Goal: Task Accomplishment & Management: Manage account settings

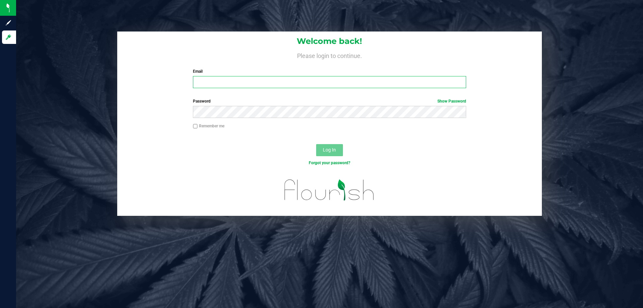
click at [219, 83] on input "Email" at bounding box center [329, 82] width 273 height 12
type input "[EMAIL_ADDRESS][DOMAIN_NAME]"
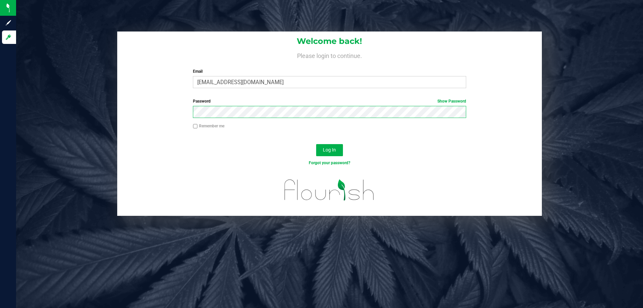
click at [316, 144] on button "Log In" at bounding box center [329, 150] width 27 height 12
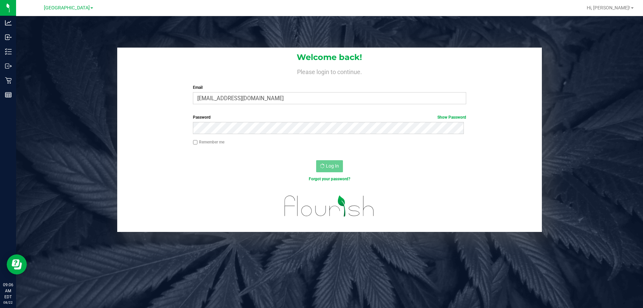
drag, startPoint x: 76, startPoint y: 93, endPoint x: 170, endPoint y: 0, distance: 132.6
click at [76, 84] on div "Welcome back! Please login to continue. Email lramos@liveparallel.com Required …" at bounding box center [329, 140] width 637 height 184
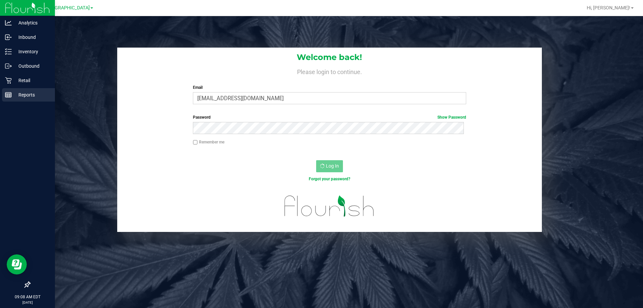
click at [11, 98] on div "Reports" at bounding box center [28, 94] width 53 height 13
click at [27, 79] on p "Retail" at bounding box center [32, 80] width 40 height 8
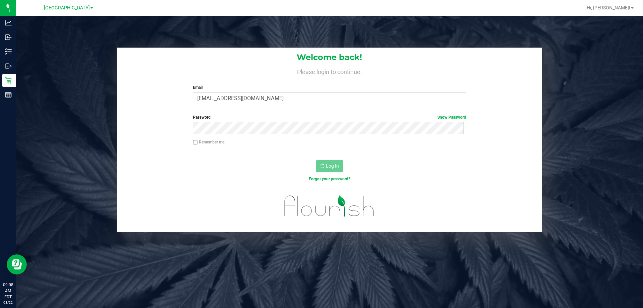
click at [71, 123] on div "Welcome back! Please login to continue. Email lramos@liveparallel.com Required …" at bounding box center [329, 140] width 637 height 184
click at [73, 120] on div "Welcome back! Please login to continue. Email lramos@liveparallel.com Required …" at bounding box center [329, 140] width 637 height 184
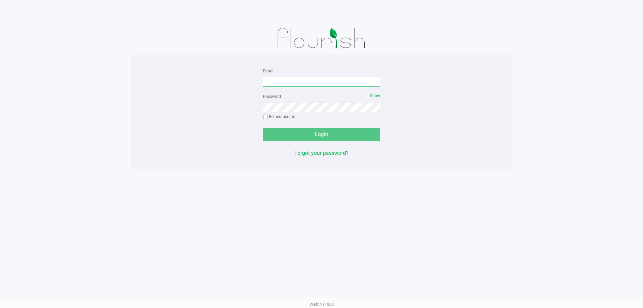
click at [327, 83] on input "Email" at bounding box center [321, 82] width 117 height 10
type input "[EMAIL_ADDRESS][DOMAIN_NAME]"
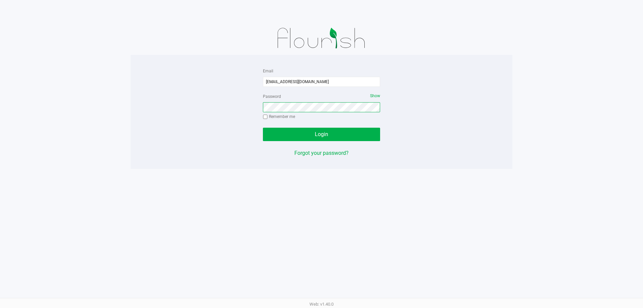
click at [263, 128] on button "Login" at bounding box center [321, 134] width 117 height 13
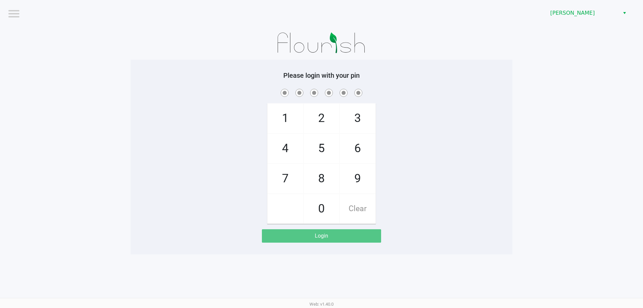
click at [427, 100] on div "1 4 7 2 5 8 0 3 6 9 Clear" at bounding box center [322, 155] width 382 height 136
checkbox input "true"
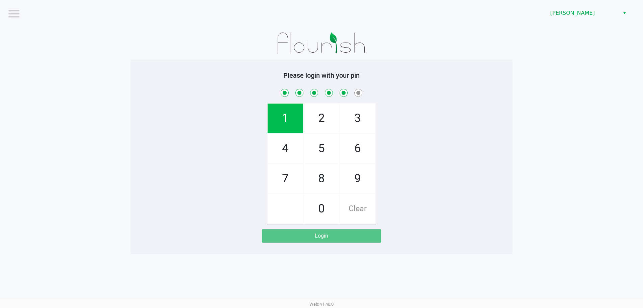
checkbox input "true"
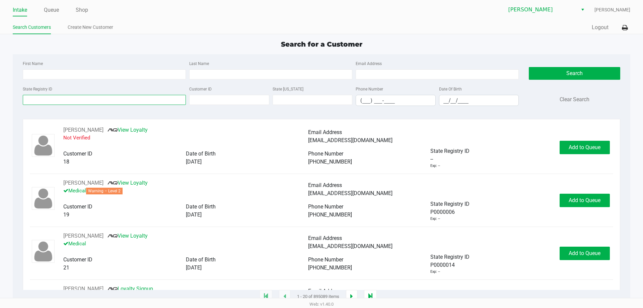
click at [44, 100] on input "State Registry ID" at bounding box center [104, 100] width 163 height 10
type input "p"
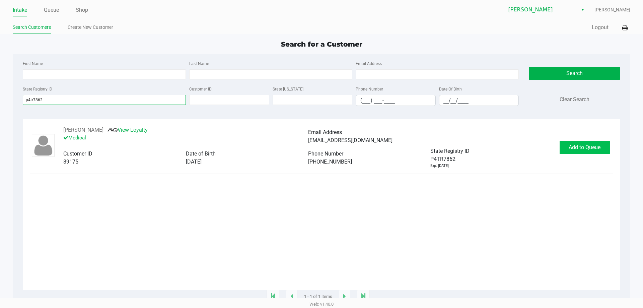
type input "p4tr7862"
click at [568, 146] on span "Add to Queue" at bounding box center [584, 147] width 32 height 6
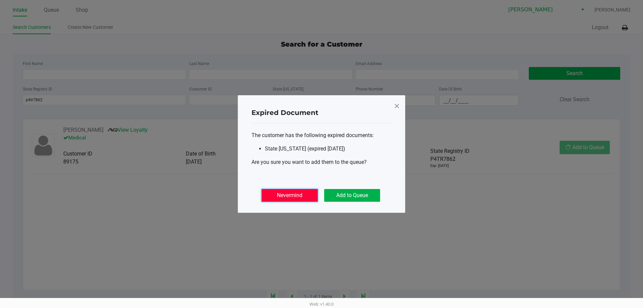
click at [290, 194] on button "Nevermind" at bounding box center [289, 195] width 56 height 13
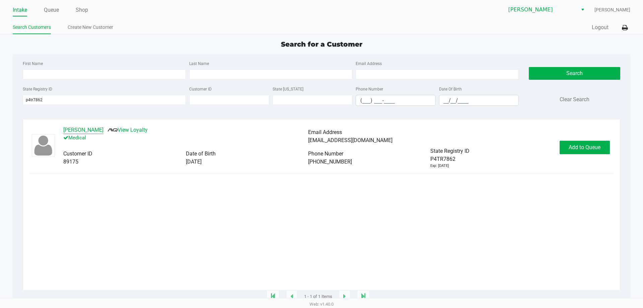
click at [84, 131] on button "Jared Cook" at bounding box center [83, 130] width 40 height 8
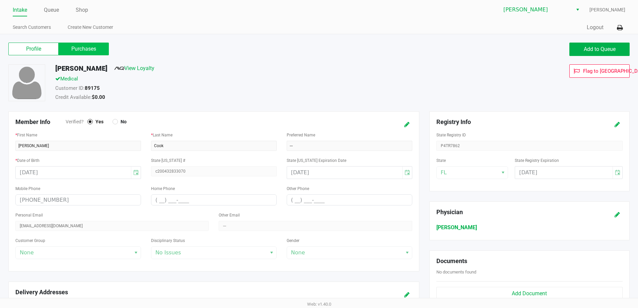
click at [84, 52] on label "Purchases" at bounding box center [84, 49] width 50 height 13
click at [0, 0] on 1 "Purchases" at bounding box center [0, 0] width 0 height 0
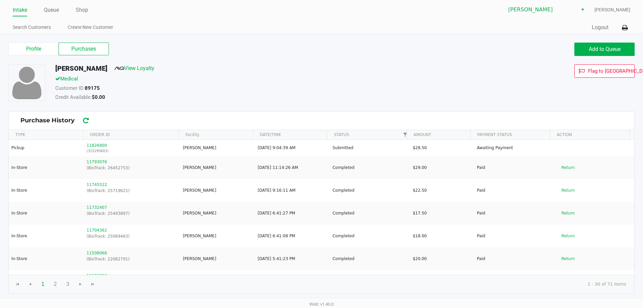
click at [321, 96] on div "Credit Available: $0.00" at bounding box center [246, 97] width 393 height 9
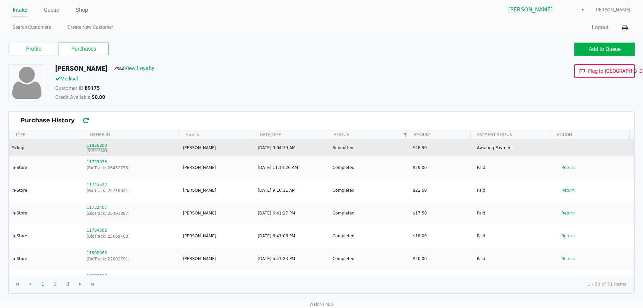
click at [90, 145] on button "11826800" at bounding box center [97, 145] width 20 height 6
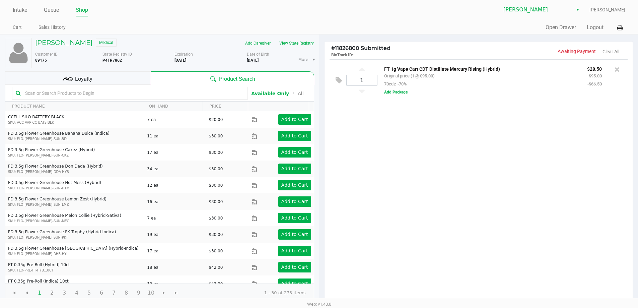
click at [174, 32] on ul "Cart Sales History" at bounding box center [166, 27] width 306 height 11
click at [436, 187] on div "1 FT 1g Vape Cart CDT Distillate Mercury Rising (Hybrid) Original price (1 @ $9…" at bounding box center [478, 180] width 308 height 243
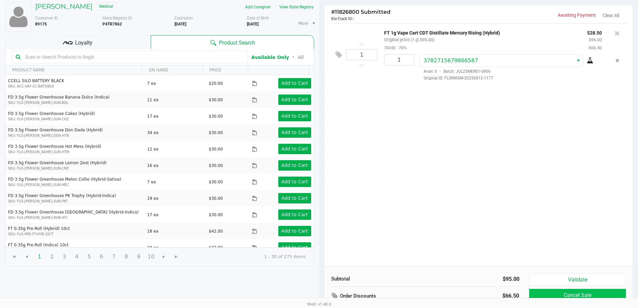
scroll to position [69, 0]
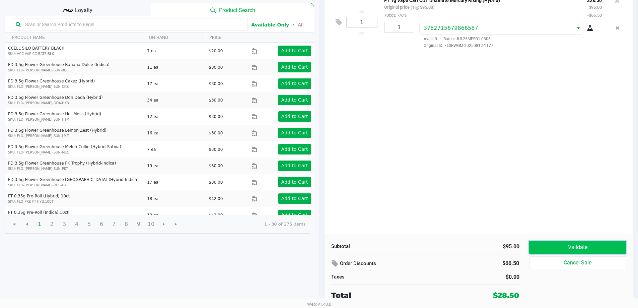
click at [573, 246] on button "Validate" at bounding box center [577, 247] width 96 height 13
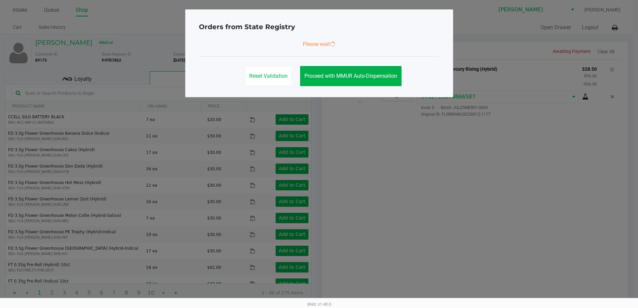
scroll to position [0, 0]
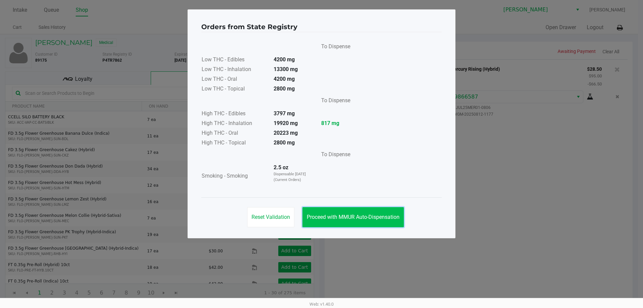
click at [376, 217] on span "Proceed with MMUR Auto-Dispensation" at bounding box center [353, 217] width 93 height 6
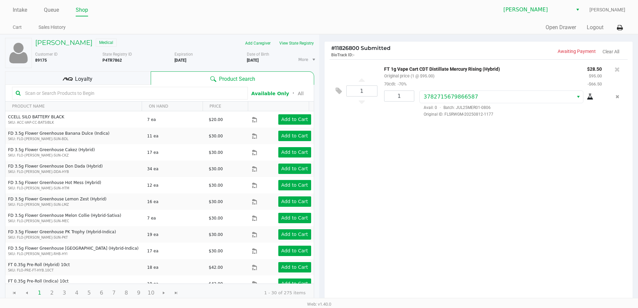
drag, startPoint x: 393, startPoint y: 207, endPoint x: 382, endPoint y: 190, distance: 19.3
click at [393, 203] on button "Proceed with MMUR Auto-Dispensation" at bounding box center [350, 200] width 101 height 20
click at [120, 86] on kendo-grid-toolbar "Available Only ᛫ All" at bounding box center [159, 93] width 308 height 17
click at [121, 79] on div "Loyalty" at bounding box center [78, 77] width 146 height 13
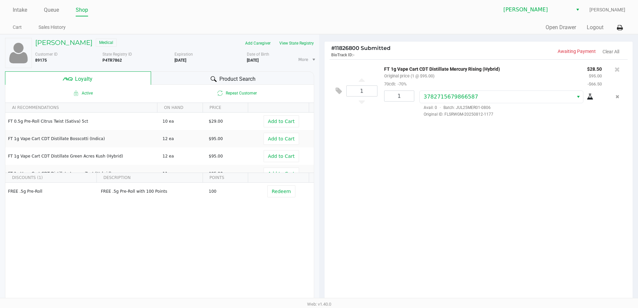
click at [220, 77] on span "Product Search" at bounding box center [237, 79] width 36 height 8
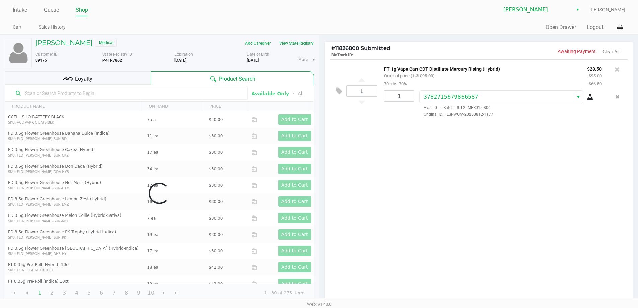
click at [460, 169] on div "1 FT 1g Vape Cart CDT Distillate Mercury Rising (Hybrid) Original price (1 @ $9…" at bounding box center [478, 180] width 308 height 243
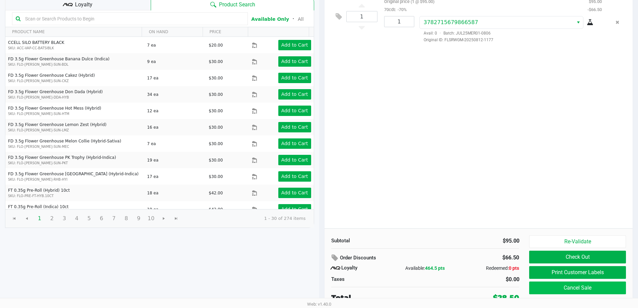
scroll to position [77, 0]
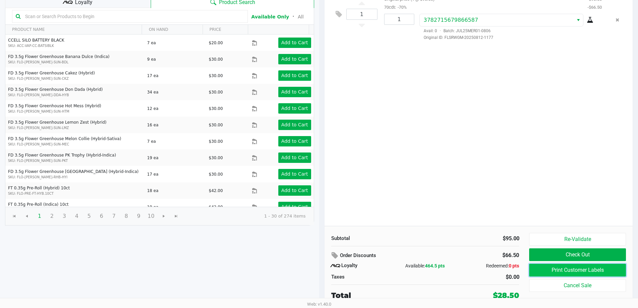
click at [563, 268] on button "Print Customer Labels" at bounding box center [577, 269] width 96 height 13
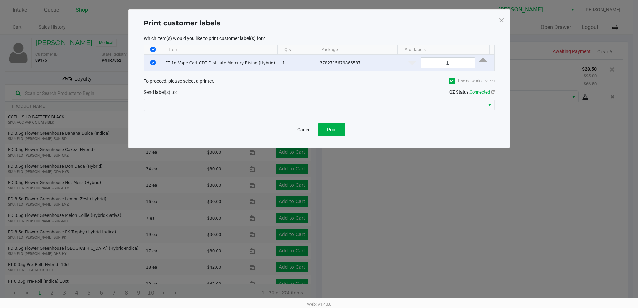
scroll to position [0, 0]
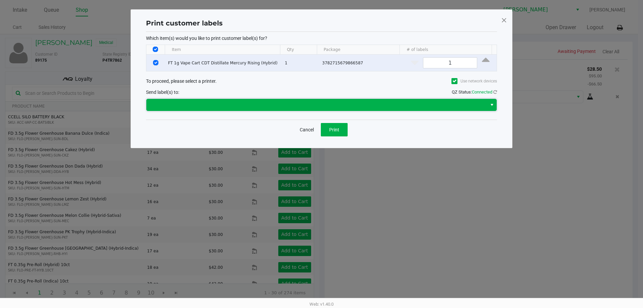
click at [308, 108] on span at bounding box center [316, 105] width 332 height 8
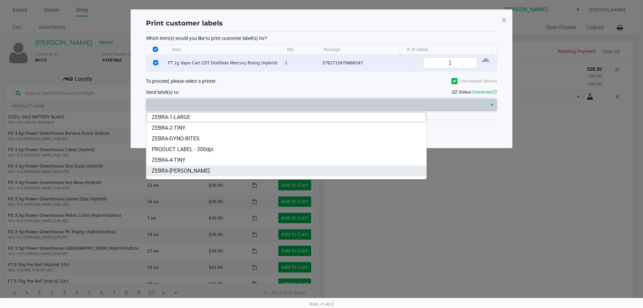
click at [206, 170] on span "ZEBRA-DWIGHT-YOAKAM" at bounding box center [181, 171] width 58 height 8
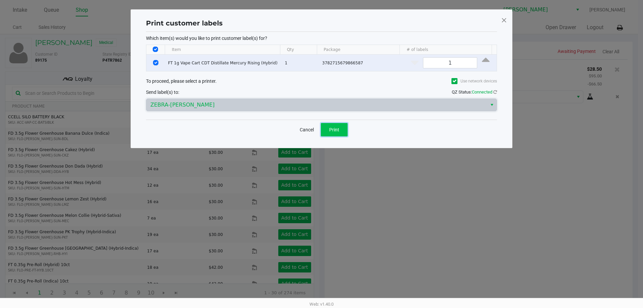
click at [332, 129] on span "Print" at bounding box center [334, 129] width 10 height 5
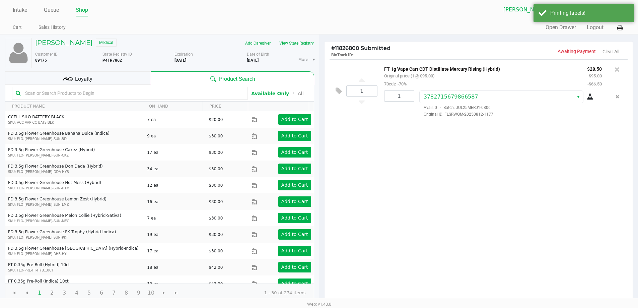
click at [479, 201] on div "1 FT 1g Vape Cart CDT Distillate Mercury Rising (Hybrid) Original price (1 @ $9…" at bounding box center [478, 180] width 308 height 243
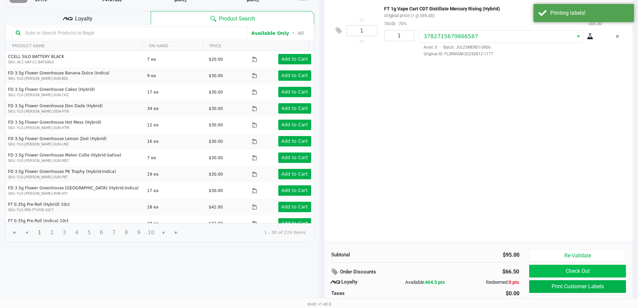
scroll to position [77, 0]
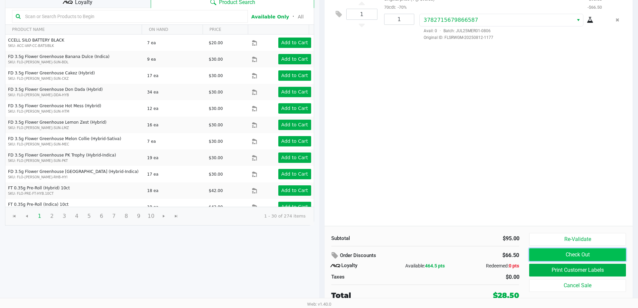
click at [573, 251] on button "Check Out" at bounding box center [577, 254] width 96 height 13
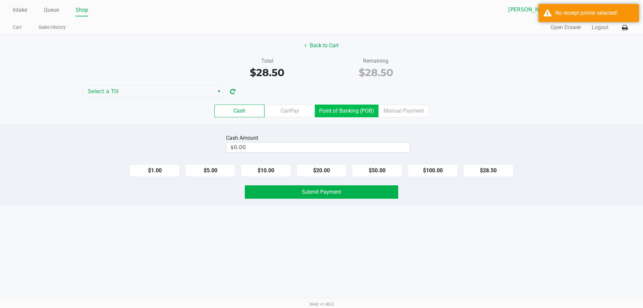
click at [348, 109] on label "Point of Banking (POB)" at bounding box center [347, 110] width 64 height 13
click at [0, 0] on 7 "Point of Banking (POB)" at bounding box center [0, 0] width 0 height 0
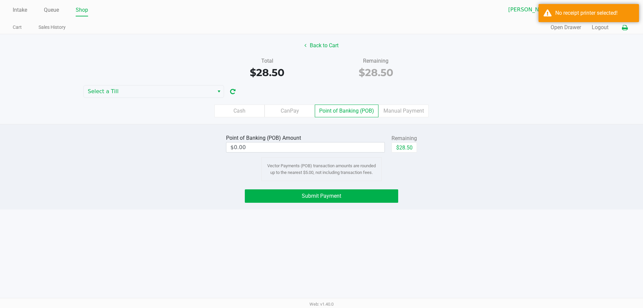
click at [622, 26] on icon at bounding box center [625, 27] width 6 height 5
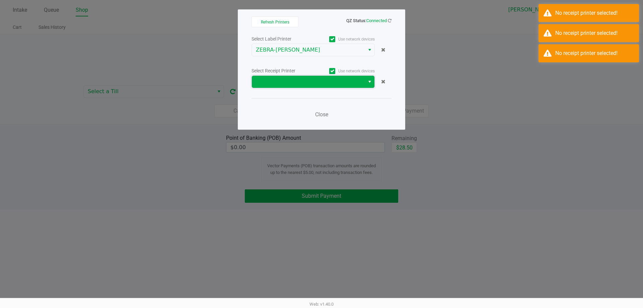
click at [319, 80] on span at bounding box center [308, 82] width 105 height 8
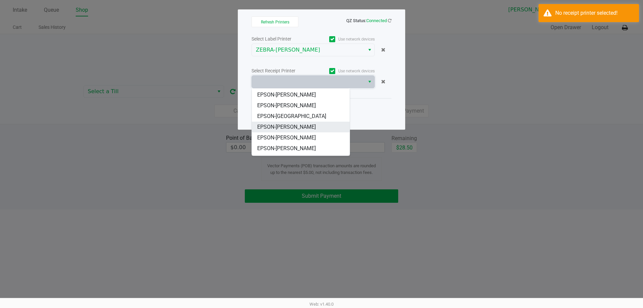
scroll to position [29, 0]
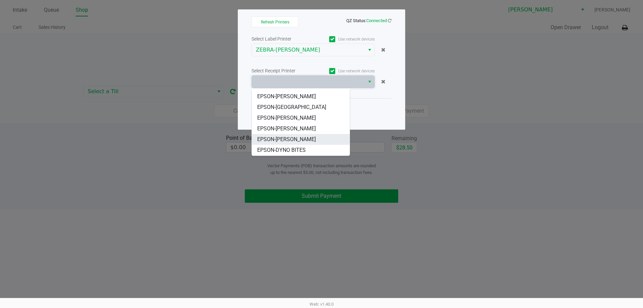
click at [307, 138] on span "EPSON-[PERSON_NAME]" at bounding box center [286, 139] width 59 height 8
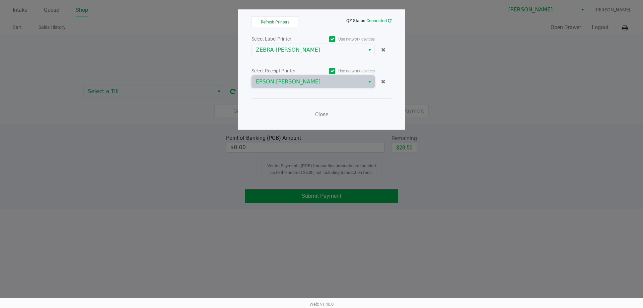
click at [390, 18] on icon at bounding box center [390, 20] width 4 height 4
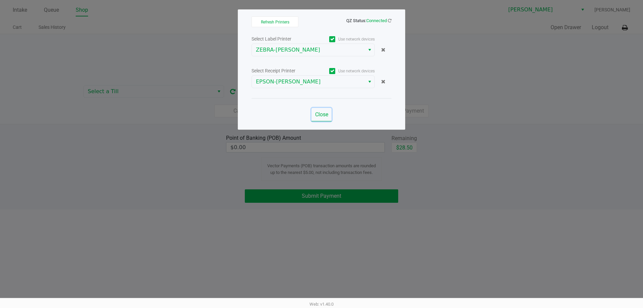
click at [321, 114] on span "Close" at bounding box center [321, 114] width 13 height 6
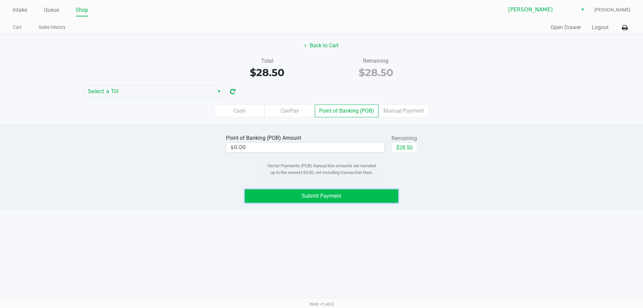
click at [297, 196] on button "Submit Payment" at bounding box center [321, 195] width 153 height 13
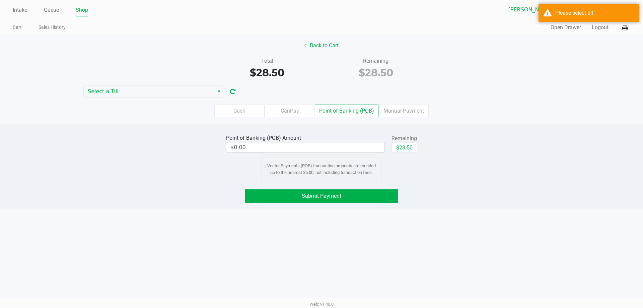
drag, startPoint x: 485, startPoint y: 200, endPoint x: 494, endPoint y: 188, distance: 15.3
click at [490, 194] on div "Submit Payment" at bounding box center [321, 195] width 653 height 13
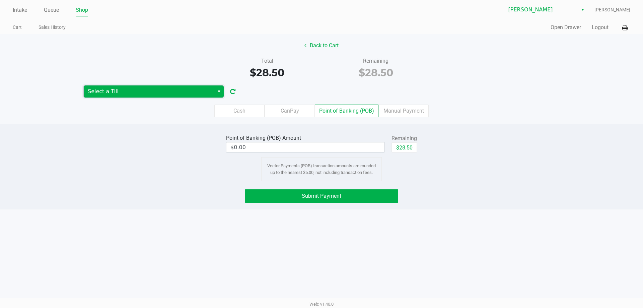
click at [187, 88] on span "Select a Till" at bounding box center [149, 91] width 122 height 8
click at [473, 213] on div "Intake Queue Shop Brandon WC Lisette Ramos Cart Sales History Quick Sale Open D…" at bounding box center [321, 154] width 643 height 308
drag, startPoint x: 509, startPoint y: 204, endPoint x: 503, endPoint y: 203, distance: 5.7
click at [509, 204] on div "Point of Banking (POB) Amount $0.00 Remaining $28.50 Vector Payments (POB) tran…" at bounding box center [321, 166] width 643 height 85
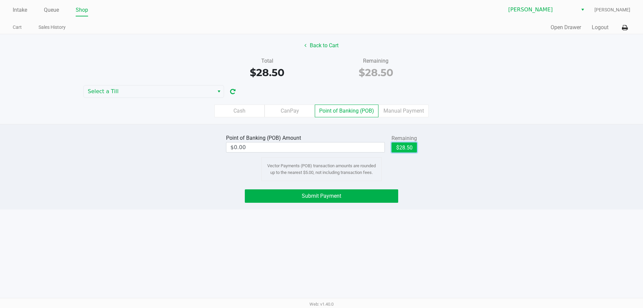
click at [401, 145] on button "$28.50" at bounding box center [403, 147] width 25 height 10
type input "$28.50"
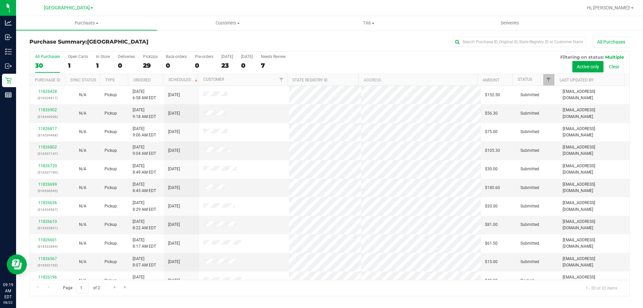
click at [72, 4] on div "[GEOGRAPHIC_DATA]" at bounding box center [68, 8] width 49 height 8
click at [68, 8] on span "[GEOGRAPHIC_DATA]" at bounding box center [67, 8] width 46 height 6
click at [46, 21] on link "[PERSON_NAME]" at bounding box center [68, 23] width 98 height 9
click at [43, 109] on link "11826603" at bounding box center [47, 109] width 19 height 5
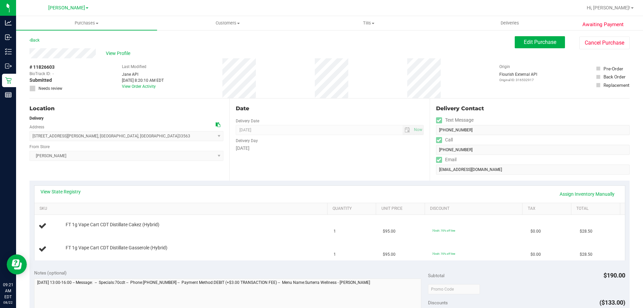
click at [114, 168] on div "Location Delivery Address [STREET_ADDRESS][PERSON_NAME] , [GEOGRAPHIC_DATA] , […" at bounding box center [129, 139] width 200 height 82
click at [174, 187] on div "View State Registry Assign Inventory Manually" at bounding box center [329, 193] width 590 height 17
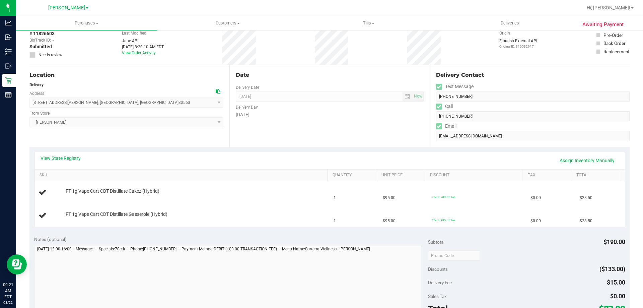
click at [173, 135] on div "Location Delivery Address [STREET_ADDRESS][PERSON_NAME] , [GEOGRAPHIC_DATA] , […" at bounding box center [129, 106] width 200 height 82
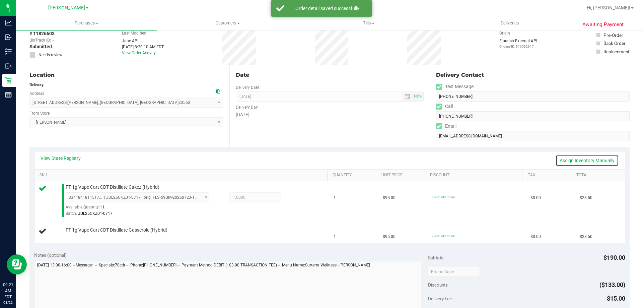
click at [564, 161] on link "Assign Inventory Manually" at bounding box center [587, 160] width 64 height 11
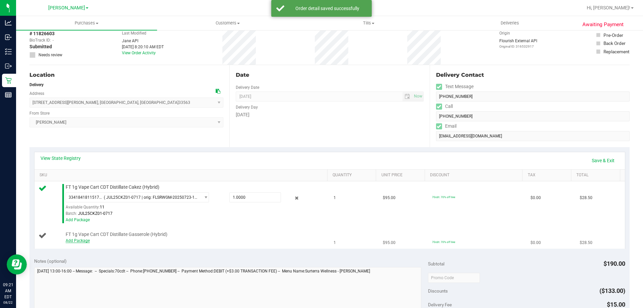
click at [83, 241] on link "Add Package" at bounding box center [78, 240] width 24 height 5
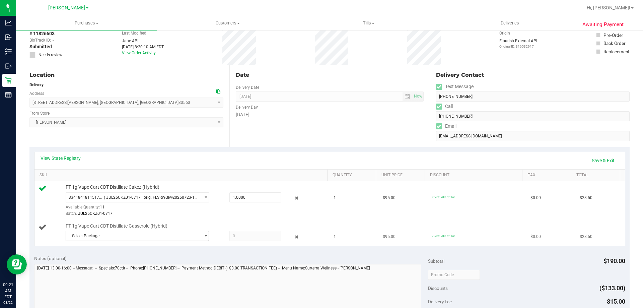
click at [97, 236] on span "Select Package" at bounding box center [133, 235] width 134 height 9
click at [293, 237] on icon at bounding box center [296, 237] width 7 height 8
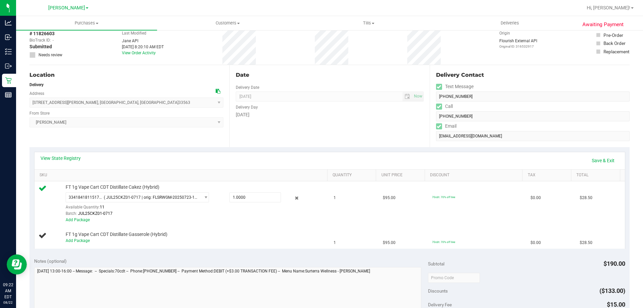
click at [322, 142] on div "Date Delivery Date [DATE] Now [DATE] 04:00 PM Now Delivery Day [DATE]" at bounding box center [329, 106] width 200 height 82
click at [596, 160] on link "Save & Exit" at bounding box center [602, 160] width 31 height 11
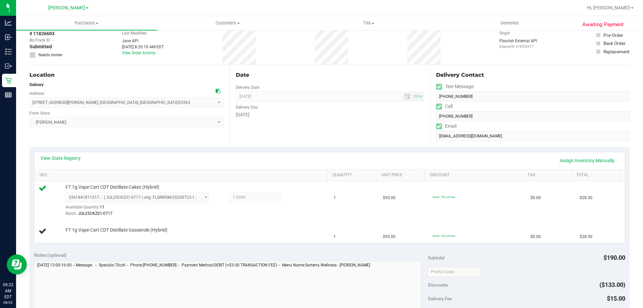
click at [324, 130] on div "Date Delivery Date [DATE] Now [DATE] 04:00 PM Now Delivery Day [DATE]" at bounding box center [329, 106] width 200 height 82
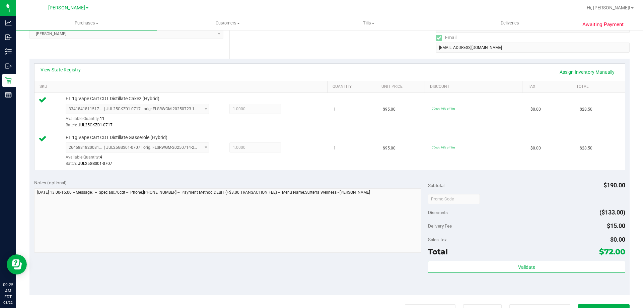
scroll to position [134, 0]
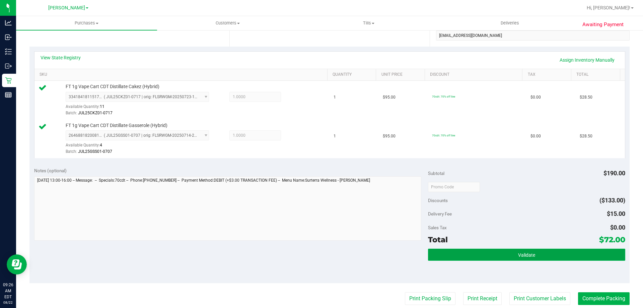
click at [498, 251] on button "Validate" at bounding box center [526, 254] width 197 height 12
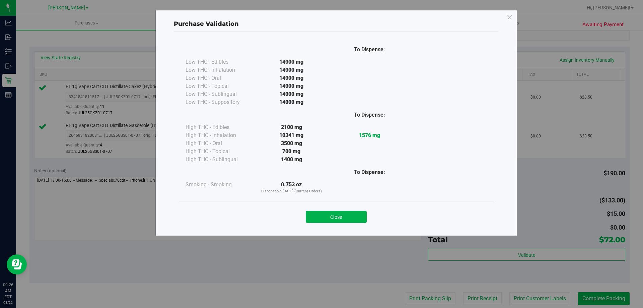
drag, startPoint x: 319, startPoint y: 218, endPoint x: 319, endPoint y: 214, distance: 4.4
click at [319, 216] on button "Close" at bounding box center [336, 217] width 61 height 12
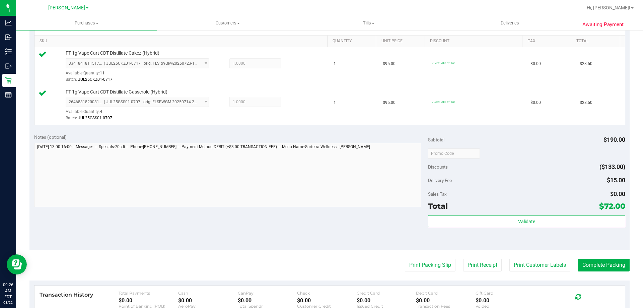
scroll to position [0, 0]
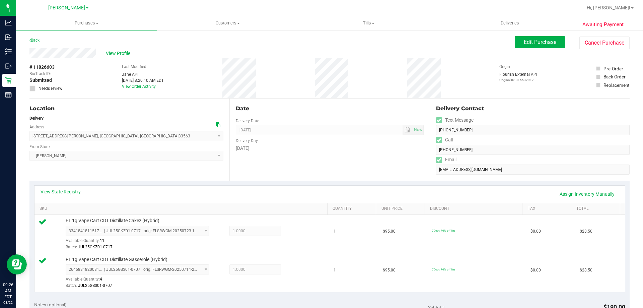
click at [60, 191] on link "View State Registry" at bounding box center [61, 191] width 40 height 7
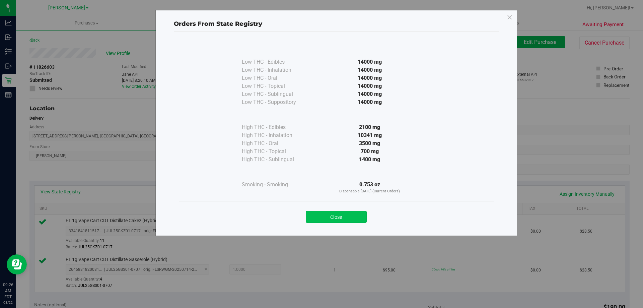
click at [342, 219] on button "Close" at bounding box center [336, 217] width 61 height 12
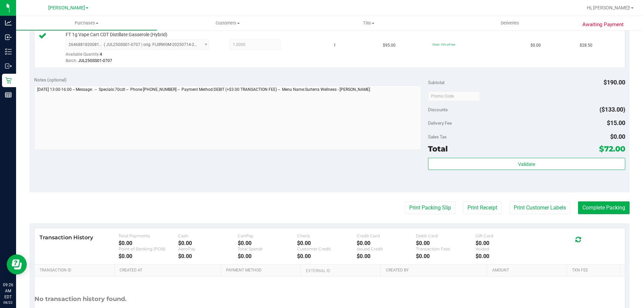
scroll to position [234, 0]
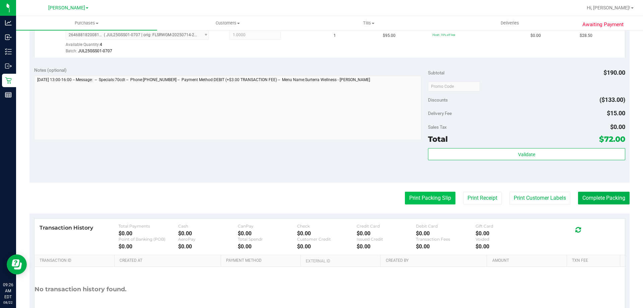
click at [426, 197] on button "Print Packing Slip" at bounding box center [430, 197] width 51 height 13
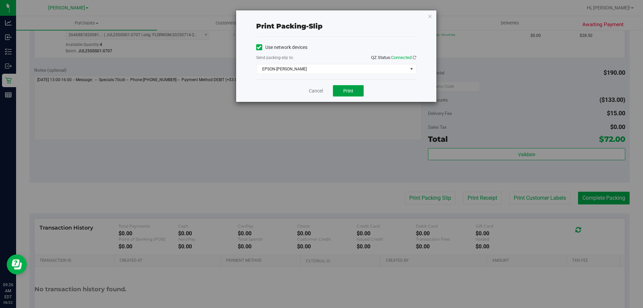
click at [344, 93] on span "Print" at bounding box center [348, 90] width 10 height 5
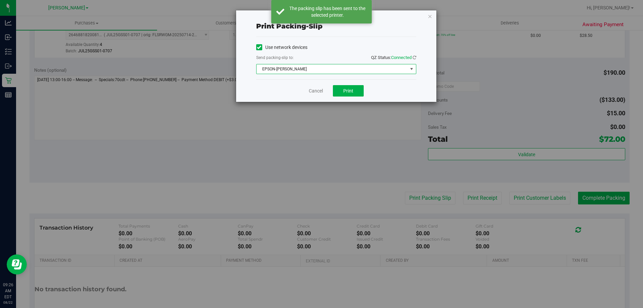
click at [339, 66] on span "EPSON-[PERSON_NAME]" at bounding box center [331, 68] width 151 height 9
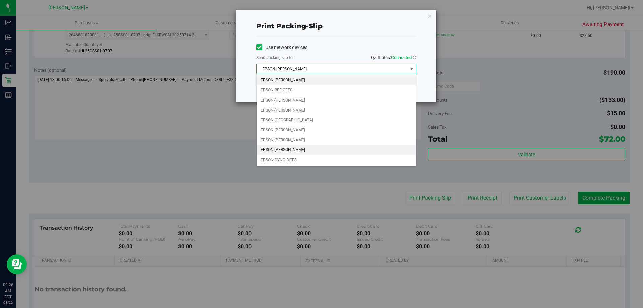
click at [309, 152] on li "EPSON-[PERSON_NAME]" at bounding box center [335, 150] width 159 height 10
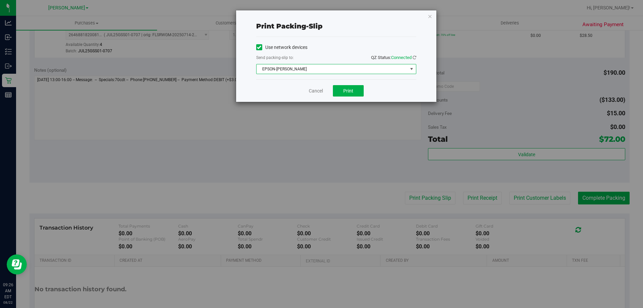
click at [308, 149] on div "Print packing-slip Use network devices Send packing-slip to: QZ Status: Connect…" at bounding box center [324, 154] width 648 height 308
click at [351, 88] on span "Print" at bounding box center [348, 90] width 10 height 5
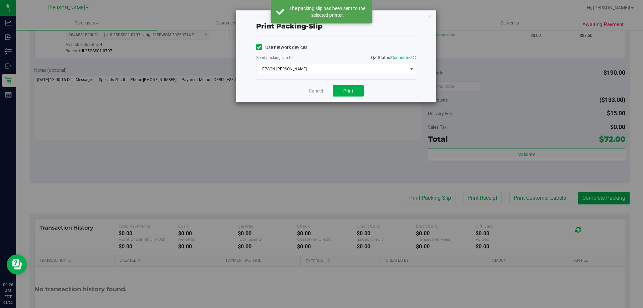
click at [309, 89] on link "Cancel" at bounding box center [316, 90] width 14 height 7
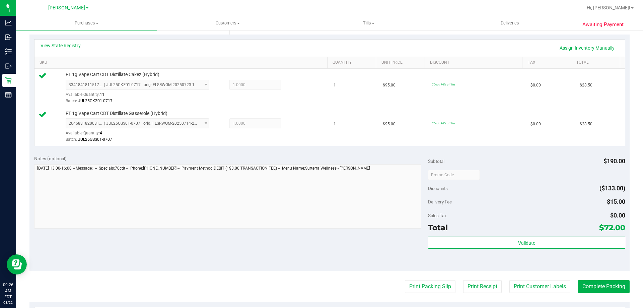
scroll to position [167, 0]
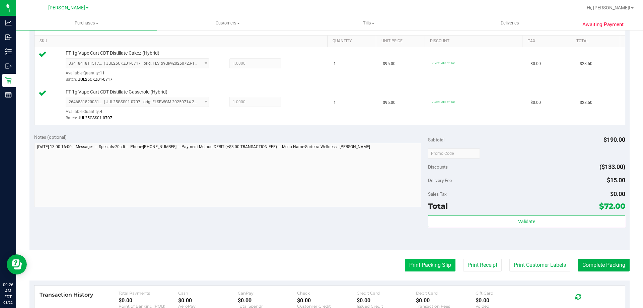
click at [426, 266] on button "Print Packing Slip" at bounding box center [430, 264] width 51 height 13
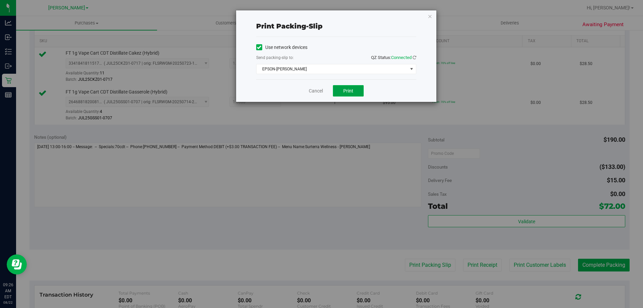
click at [353, 88] on span "Print" at bounding box center [348, 90] width 10 height 5
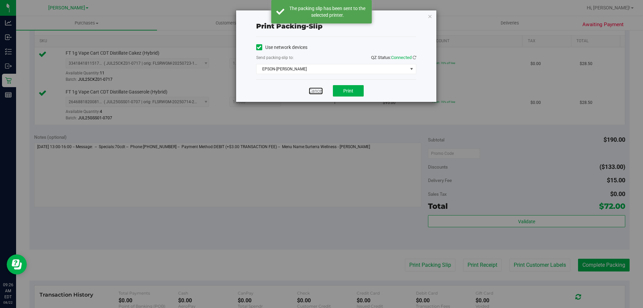
drag, startPoint x: 316, startPoint y: 90, endPoint x: 316, endPoint y: 128, distance: 37.8
click at [317, 89] on link "Cancel" at bounding box center [316, 90] width 14 height 7
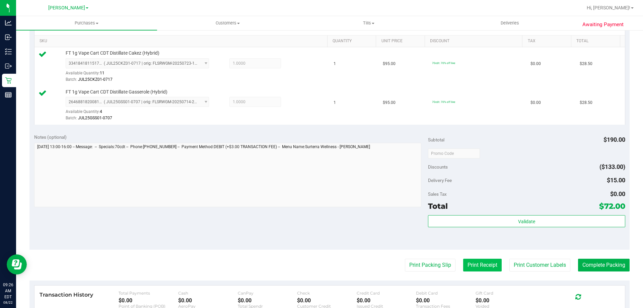
click at [479, 266] on button "Print Receipt" at bounding box center [482, 264] width 38 height 13
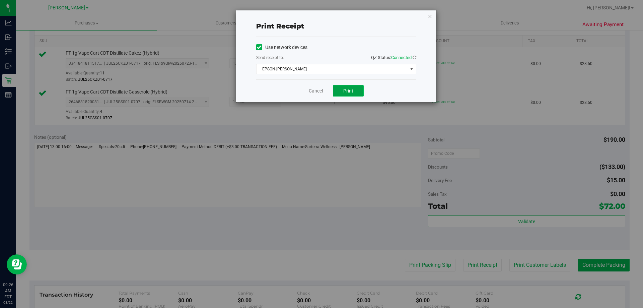
click at [351, 92] on span "Print" at bounding box center [348, 90] width 10 height 5
click at [315, 90] on link "Cancel" at bounding box center [316, 90] width 14 height 7
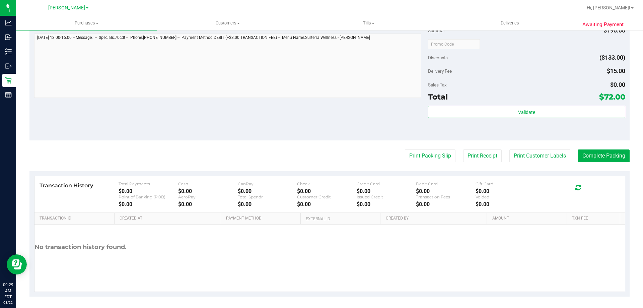
scroll to position [279, 0]
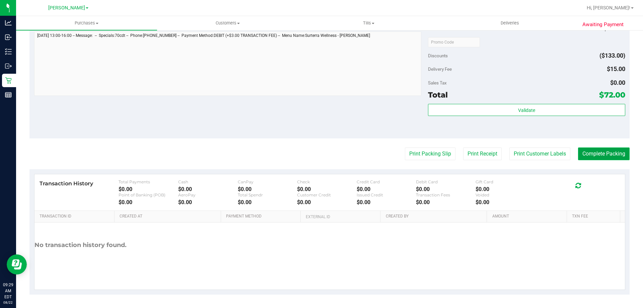
click at [591, 155] on button "Complete Packing" at bounding box center [604, 153] width 52 height 13
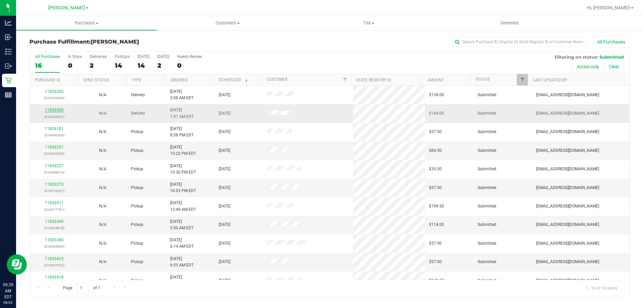
click at [59, 111] on link "11826509" at bounding box center [54, 109] width 19 height 5
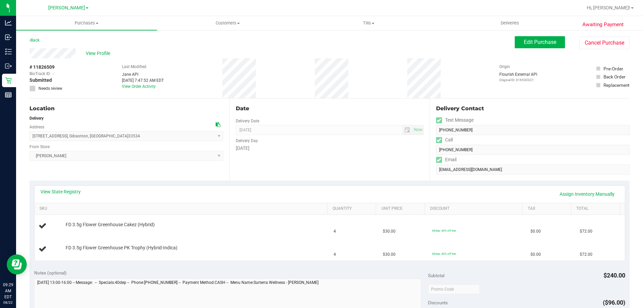
click at [117, 171] on div "Location Delivery Address [STREET_ADDRESS] , [GEOGRAPHIC_DATA] , [GEOGRAPHIC_DA…" at bounding box center [129, 139] width 200 height 82
click at [128, 151] on span "[PERSON_NAME] Select Store [PERSON_NAME][GEOGRAPHIC_DATA] [PERSON_NAME][GEOGRAP…" at bounding box center [126, 156] width 194 height 10
click at [68, 190] on link "View State Registry" at bounding box center [61, 191] width 40 height 7
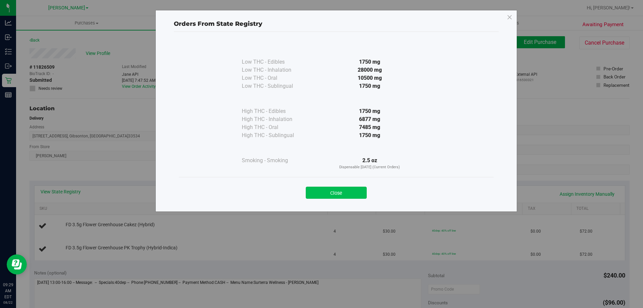
click at [358, 192] on button "Close" at bounding box center [336, 192] width 61 height 12
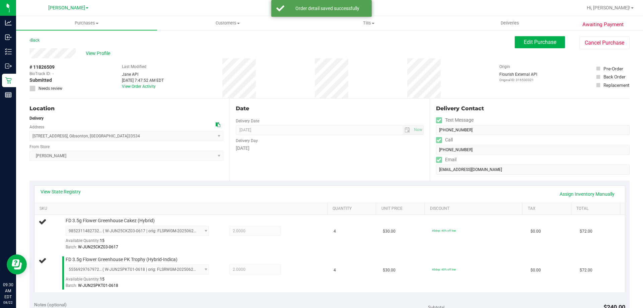
click at [186, 167] on div "Location Delivery Address [STREET_ADDRESS] , [GEOGRAPHIC_DATA] , [GEOGRAPHIC_DA…" at bounding box center [129, 139] width 200 height 82
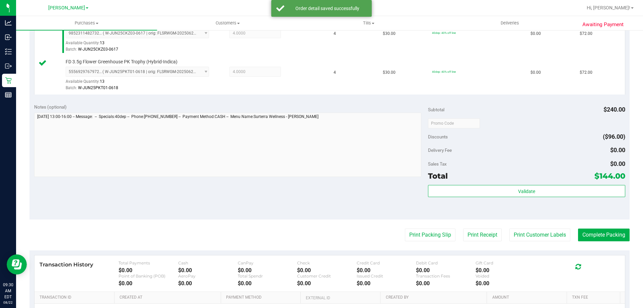
scroll to position [234, 0]
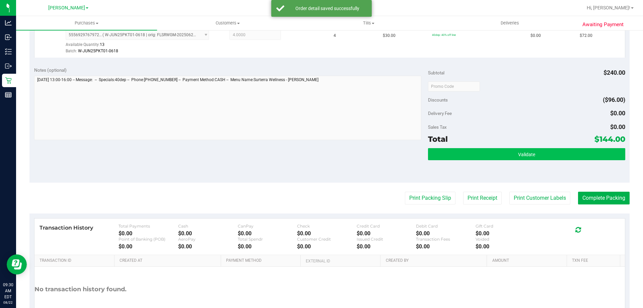
drag, startPoint x: 483, startPoint y: 163, endPoint x: 483, endPoint y: 159, distance: 4.0
click at [483, 162] on div "Validate" at bounding box center [526, 163] width 197 height 30
click at [484, 153] on button "Validate" at bounding box center [526, 154] width 197 height 12
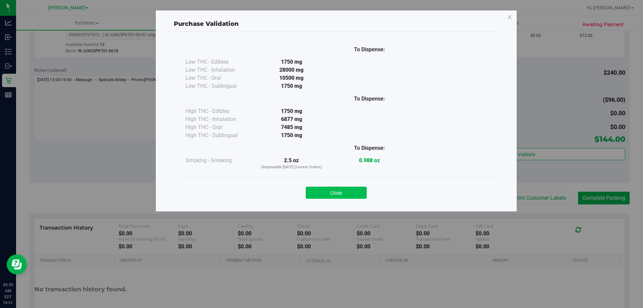
click at [327, 195] on button "Close" at bounding box center [336, 192] width 61 height 12
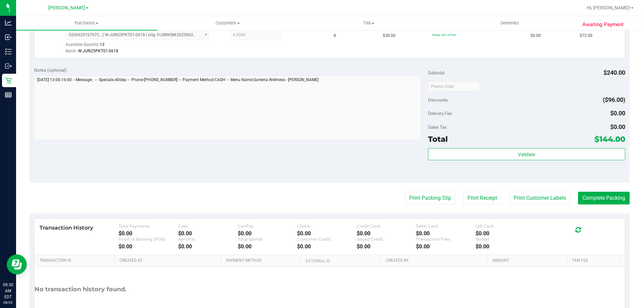
drag, startPoint x: 325, startPoint y: 150, endPoint x: 327, endPoint y: 147, distance: 3.6
click at [327, 147] on div "Notes (optional) Subtotal $240.00 Discounts ($96.00) Delivery Fee $0.00 Sales T…" at bounding box center [329, 122] width 600 height 121
click at [427, 193] on button "Print Packing Slip" at bounding box center [430, 197] width 51 height 13
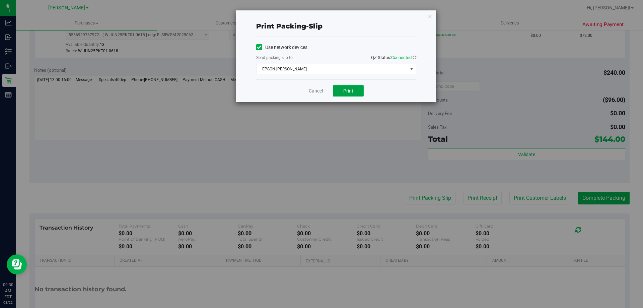
click at [351, 95] on button "Print" at bounding box center [348, 90] width 31 height 11
drag, startPoint x: 343, startPoint y: 89, endPoint x: 338, endPoint y: 89, distance: 4.7
click at [343, 89] on span "Print" at bounding box center [348, 90] width 10 height 5
click at [314, 91] on link "Cancel" at bounding box center [316, 90] width 14 height 7
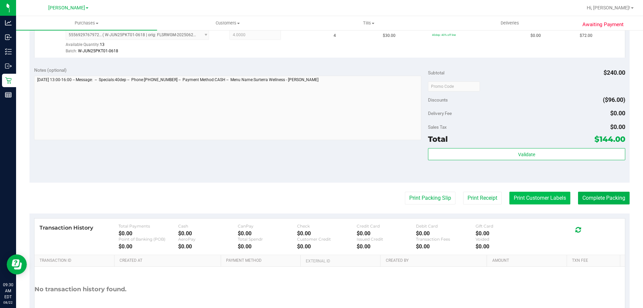
click at [535, 202] on button "Print Customer Labels" at bounding box center [539, 197] width 61 height 13
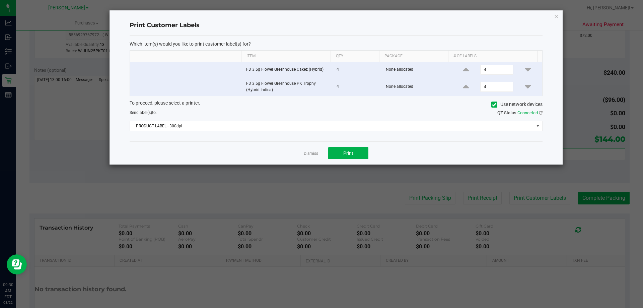
click at [314, 153] on link "Dismiss" at bounding box center [311, 154] width 14 height 6
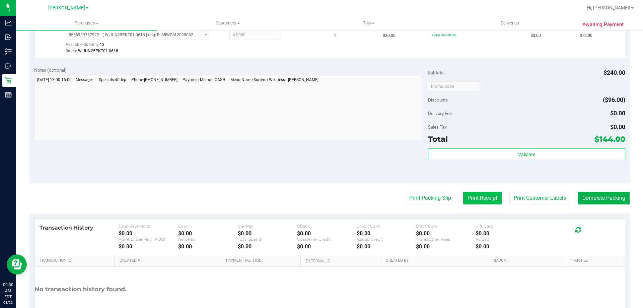
click at [467, 196] on button "Print Receipt" at bounding box center [482, 197] width 38 height 13
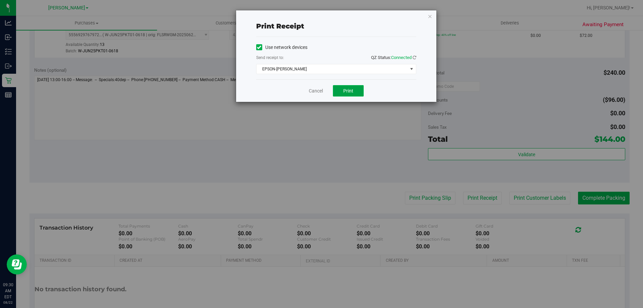
click at [350, 88] on span "Print" at bounding box center [348, 90] width 10 height 5
click at [311, 88] on link "Cancel" at bounding box center [316, 90] width 14 height 7
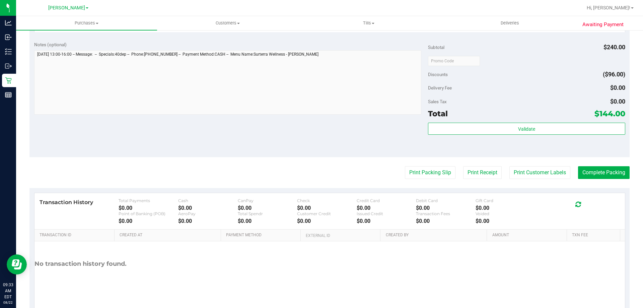
scroll to position [268, 0]
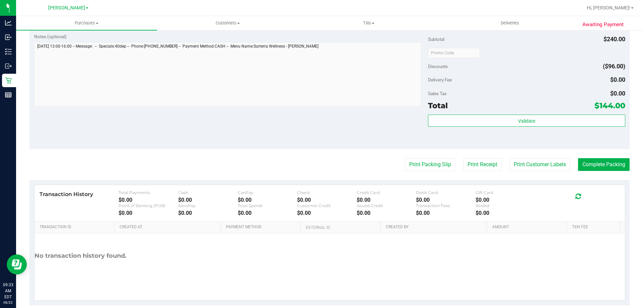
click at [332, 123] on div "Notes (optional) Subtotal $240.00 Discounts ($96.00) Delivery Fee $0.00 Sales T…" at bounding box center [329, 88] width 600 height 121
drag, startPoint x: 589, startPoint y: 164, endPoint x: 419, endPoint y: 124, distance: 173.8
click at [589, 164] on button "Complete Packing" at bounding box center [604, 164] width 52 height 13
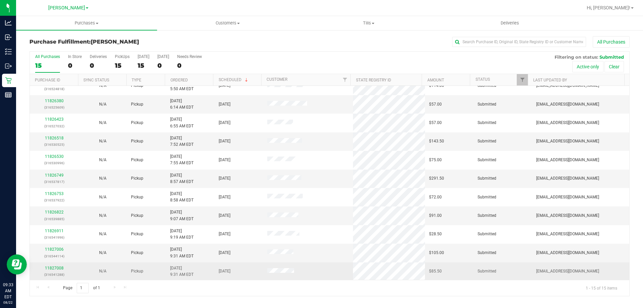
scroll to position [84, 0]
click at [50, 267] on link "11827008" at bounding box center [54, 267] width 19 height 5
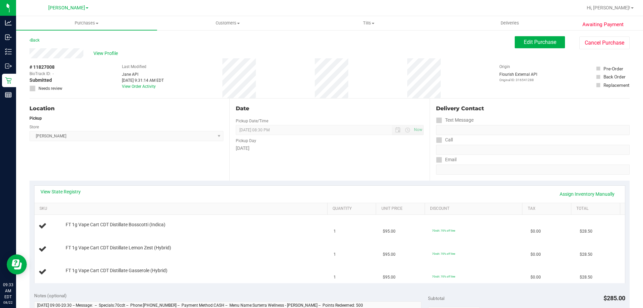
click at [114, 164] on div "Location Pickup Store [PERSON_NAME] Select Store [PERSON_NAME][GEOGRAPHIC_DATA]…" at bounding box center [129, 139] width 200 height 82
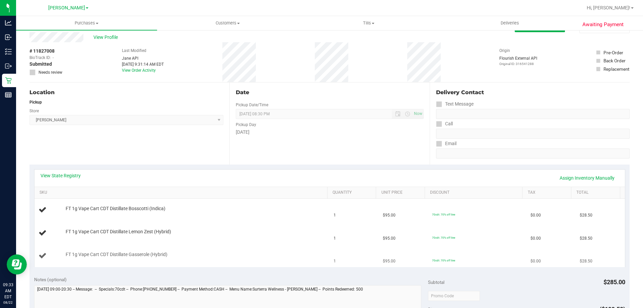
scroll to position [33, 0]
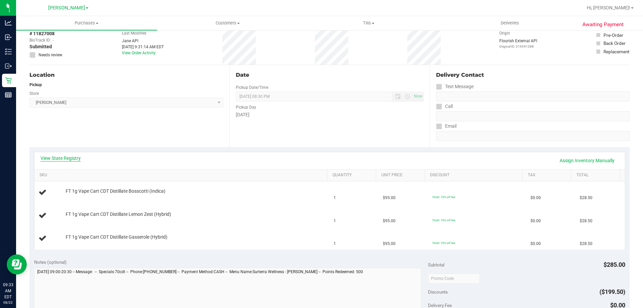
click at [74, 157] on link "View State Registry" at bounding box center [61, 158] width 40 height 7
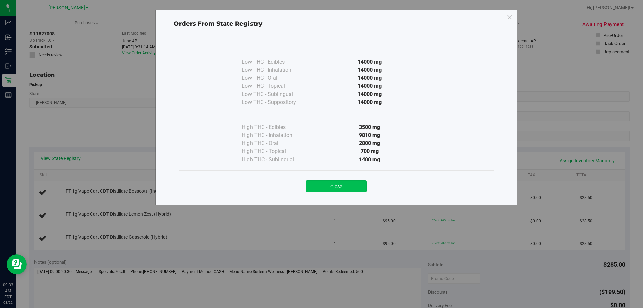
click at [326, 187] on button "Close" at bounding box center [336, 186] width 61 height 12
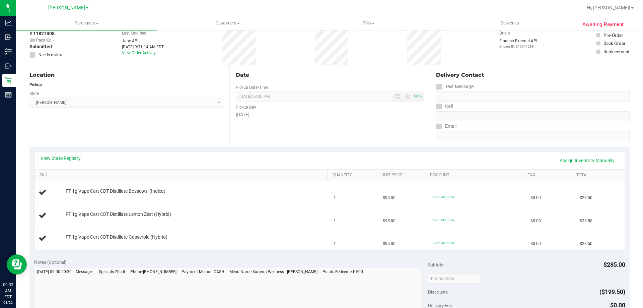
click at [142, 137] on div "Location Pickup Store [PERSON_NAME] Select Store [PERSON_NAME][GEOGRAPHIC_DATA]…" at bounding box center [129, 106] width 200 height 82
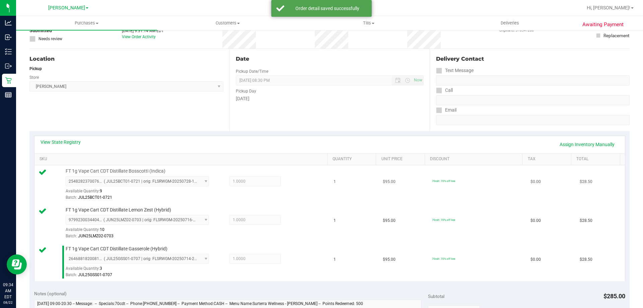
scroll to position [0, 0]
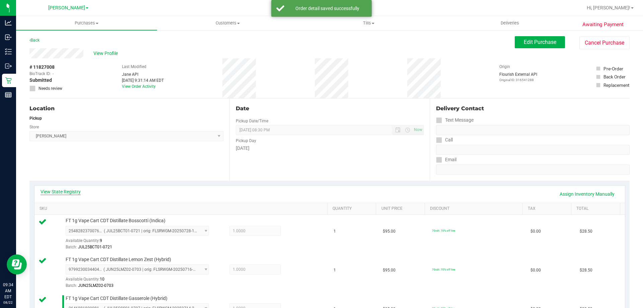
click at [64, 189] on link "View State Registry" at bounding box center [61, 191] width 40 height 7
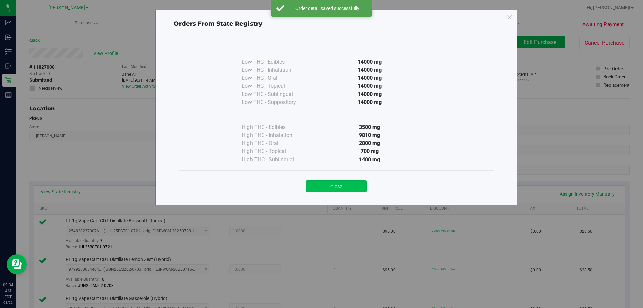
click at [337, 188] on button "Close" at bounding box center [336, 186] width 61 height 12
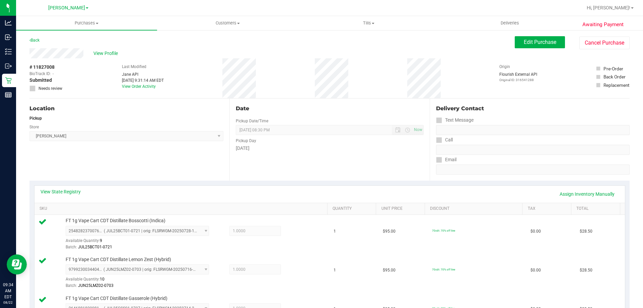
click at [190, 161] on div "Location Pickup Store [PERSON_NAME] Select Store [PERSON_NAME][GEOGRAPHIC_DATA]…" at bounding box center [129, 139] width 200 height 82
drag, startPoint x: 530, startPoint y: 42, endPoint x: 521, endPoint y: 47, distance: 10.7
click at [530, 41] on span "Edit Purchase" at bounding box center [540, 42] width 32 height 6
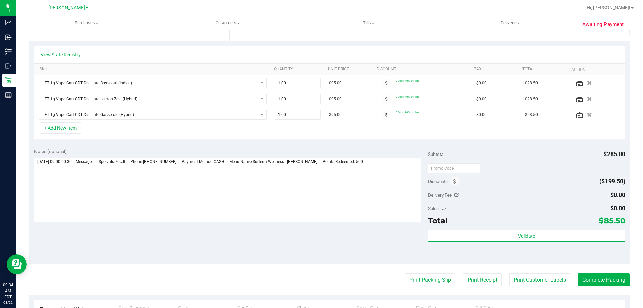
scroll to position [201, 0]
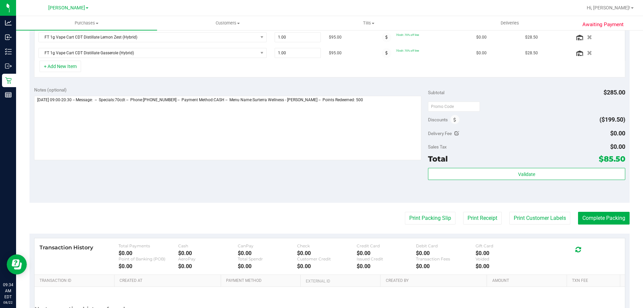
click at [318, 190] on div "Notes (optional) Subtotal $285.00 Discounts ($199.50) Delivery Fee $0.00 Sales …" at bounding box center [329, 142] width 600 height 121
click at [453, 120] on icon at bounding box center [454, 120] width 3 height 5
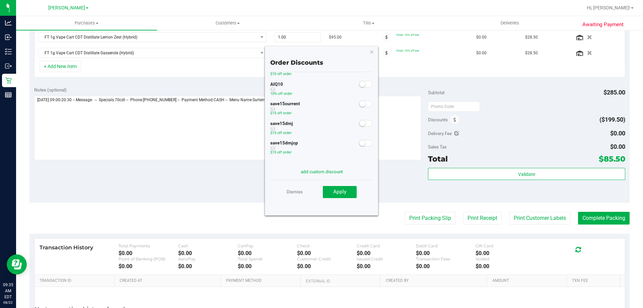
scroll to position [0, 0]
click at [359, 100] on small at bounding box center [362, 101] width 6 height 6
click at [339, 189] on span "Apply" at bounding box center [339, 191] width 13 height 6
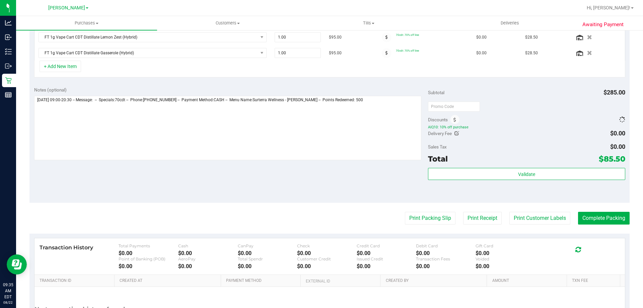
click at [348, 185] on div "Notes (optional) Subtotal $285.00 Discounts AIQ10: 10% off purchase Delivery Fe…" at bounding box center [329, 142] width 600 height 121
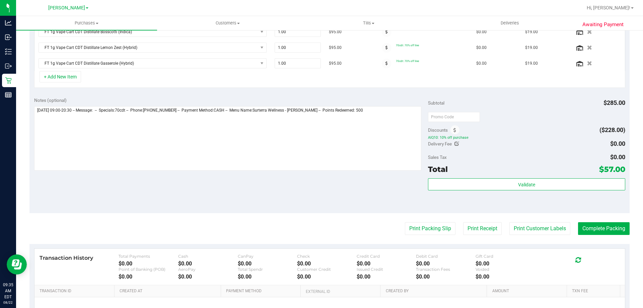
drag, startPoint x: 321, startPoint y: 184, endPoint x: 321, endPoint y: 191, distance: 7.4
click at [321, 184] on div "Notes (optional) Subtotal $285.00 Discounts ($228.00) AIQ10: 10% off purchase D…" at bounding box center [329, 152] width 600 height 121
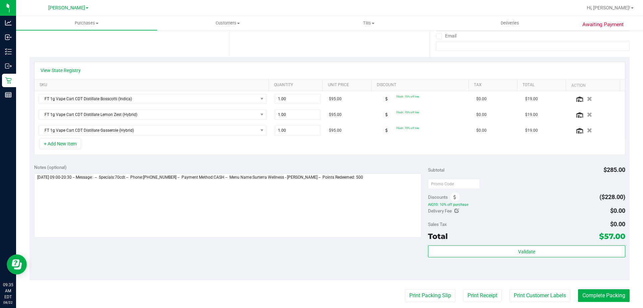
scroll to position [0, 0]
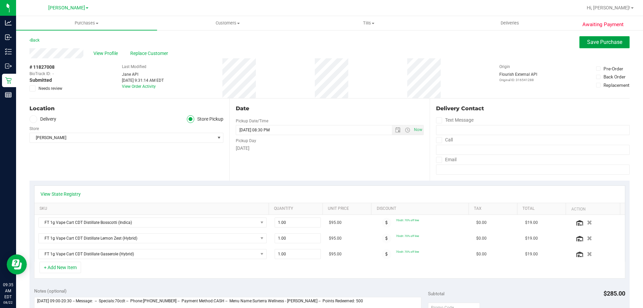
click at [590, 39] on span "Save Purchase" at bounding box center [604, 42] width 35 height 6
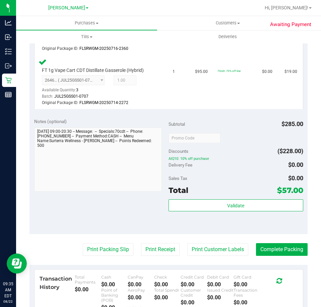
scroll to position [382, 0]
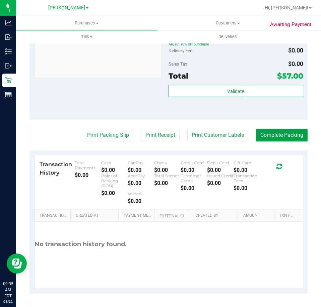
click at [283, 132] on button "Complete Packing" at bounding box center [282, 135] width 52 height 13
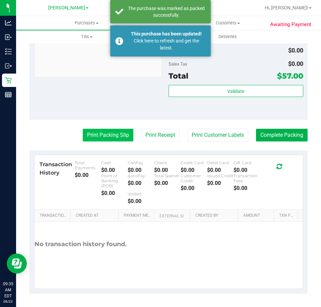
click at [101, 136] on button "Print Packing Slip" at bounding box center [108, 135] width 51 height 13
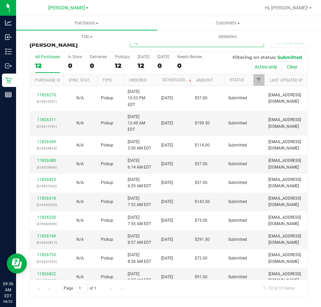
click at [205, 46] on input "text" at bounding box center [197, 42] width 134 height 10
type input "[PERSON_NAME]"
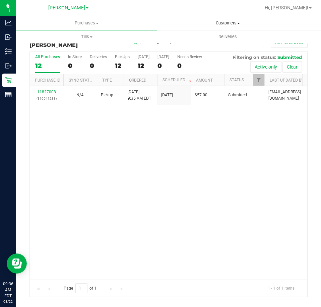
click at [233, 23] on span "Customers" at bounding box center [227, 23] width 140 height 6
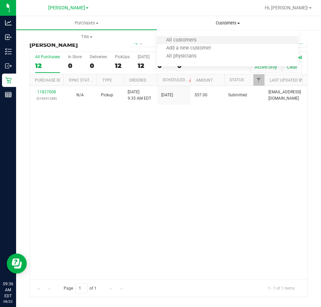
click at [207, 39] on li "All customers" at bounding box center [227, 40] width 141 height 8
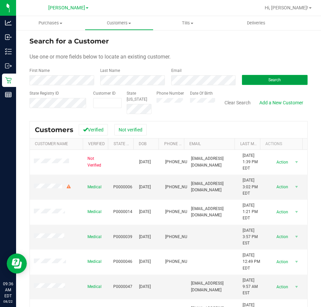
click at [271, 79] on span "Search" at bounding box center [274, 80] width 12 height 5
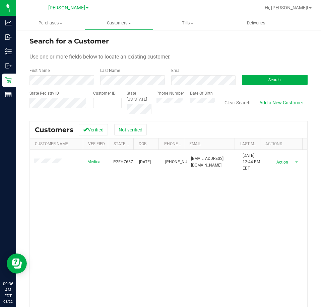
drag, startPoint x: 96, startPoint y: 214, endPoint x: 16, endPoint y: 180, distance: 86.6
click at [86, 213] on div "Medical P2FH7657 [DATE] (813) 810-8015 [EMAIL_ADDRESS][DOMAIN_NAME] [DATE] 12:4…" at bounding box center [168, 246] width 277 height 193
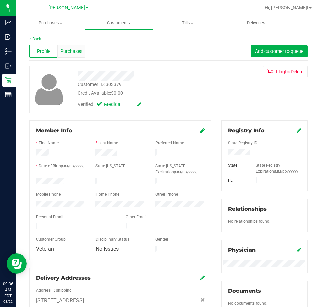
click at [60, 51] on span "Purchases" at bounding box center [71, 51] width 22 height 7
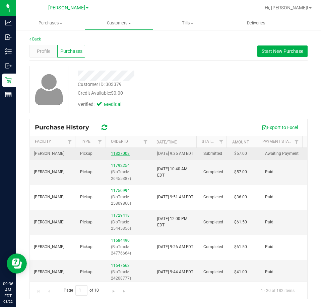
click at [111, 155] on link "11827008" at bounding box center [120, 153] width 19 height 5
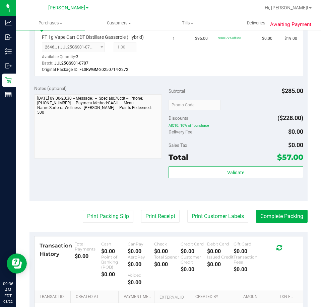
scroll to position [368, 0]
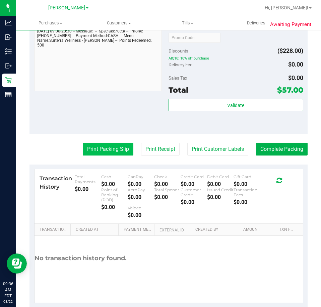
click at [97, 148] on button "Print Packing Slip" at bounding box center [108, 149] width 51 height 13
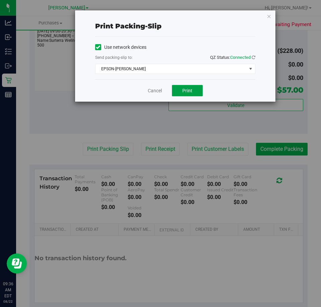
click at [182, 89] on span "Print" at bounding box center [187, 90] width 10 height 5
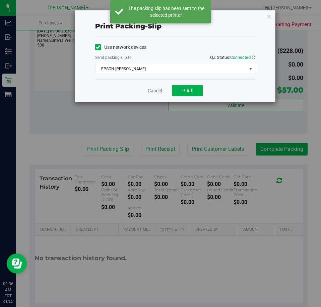
click at [154, 91] on link "Cancel" at bounding box center [155, 90] width 14 height 7
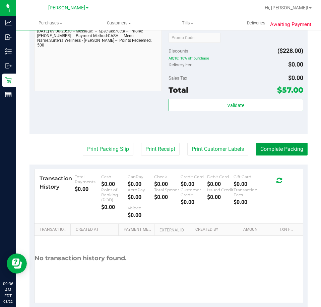
click at [288, 145] on button "Complete Packing" at bounding box center [282, 149] width 52 height 13
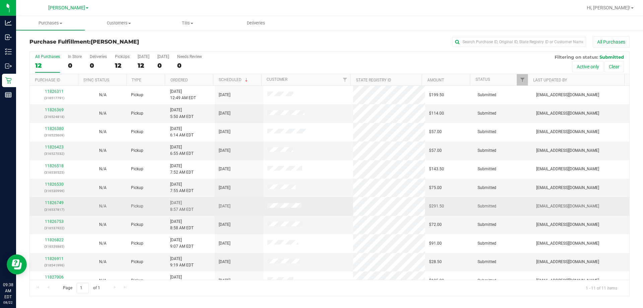
scroll to position [10, 0]
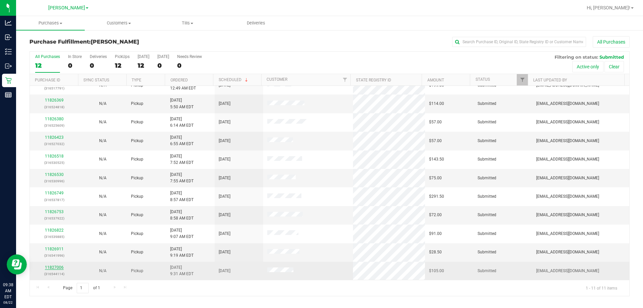
click at [55, 265] on link "11827006" at bounding box center [54, 267] width 19 height 5
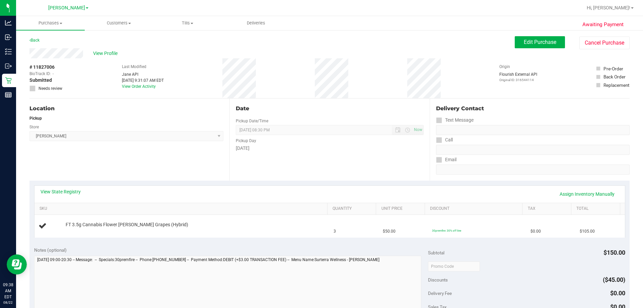
drag, startPoint x: 197, startPoint y: 159, endPoint x: 186, endPoint y: 156, distance: 11.0
click at [190, 156] on div "Location Pickup Store [PERSON_NAME] Select Store [PERSON_NAME][GEOGRAPHIC_DATA]…" at bounding box center [129, 139] width 200 height 82
click at [72, 191] on link "View State Registry" at bounding box center [61, 191] width 40 height 7
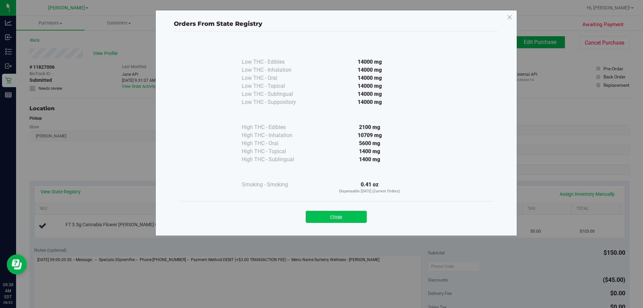
click at [343, 217] on button "Close" at bounding box center [336, 217] width 61 height 12
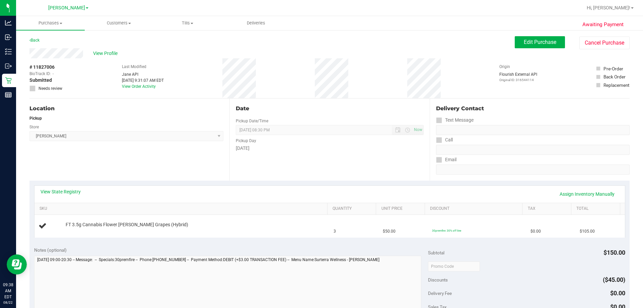
click at [152, 171] on div "Location Pickup Store [PERSON_NAME] Select Store [PERSON_NAME][GEOGRAPHIC_DATA]…" at bounding box center [129, 139] width 200 height 82
click at [74, 191] on link "View State Registry" at bounding box center [61, 191] width 40 height 7
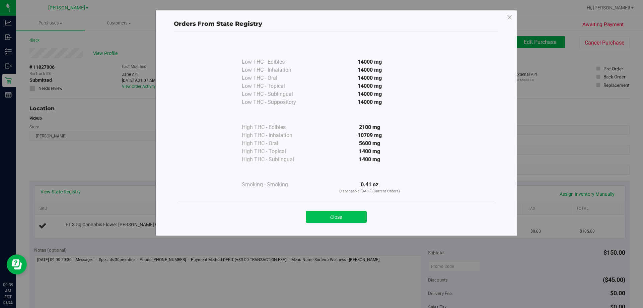
click at [338, 218] on button "Close" at bounding box center [336, 217] width 61 height 12
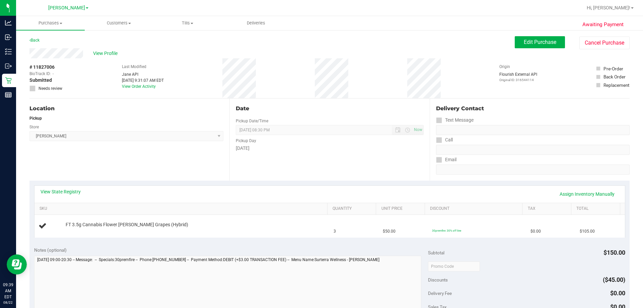
click at [135, 160] on div "Location Pickup Store [PERSON_NAME] Select Store [PERSON_NAME][GEOGRAPHIC_DATA]…" at bounding box center [129, 139] width 200 height 82
click at [180, 154] on div "Location Pickup Store [PERSON_NAME] Select Store [PERSON_NAME][GEOGRAPHIC_DATA]…" at bounding box center [129, 139] width 200 height 82
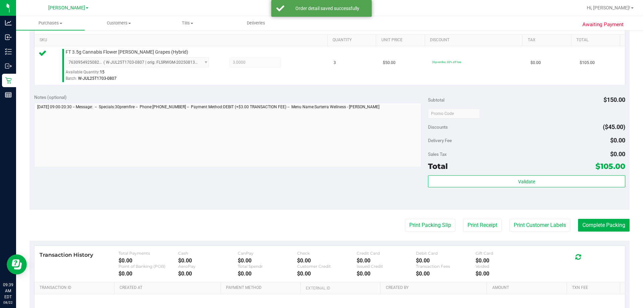
scroll to position [201, 0]
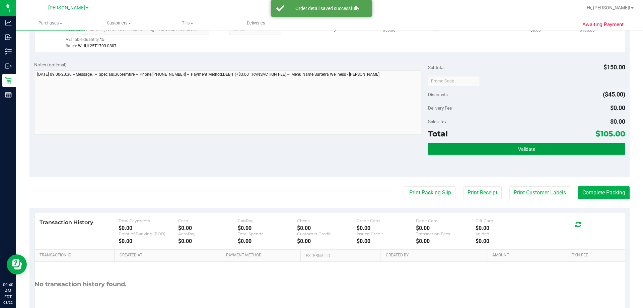
click at [506, 148] on button "Validate" at bounding box center [526, 149] width 197 height 12
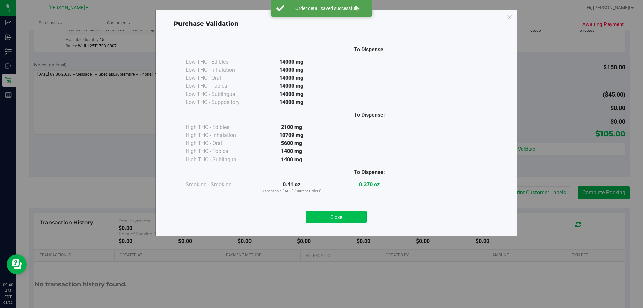
click at [346, 212] on button "Close" at bounding box center [336, 217] width 61 height 12
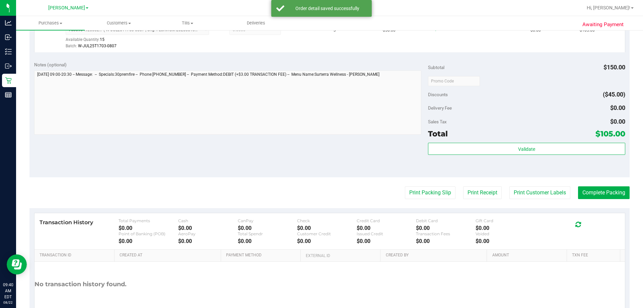
click at [329, 135] on div at bounding box center [227, 103] width 387 height 66
click at [431, 195] on button "Print Packing Slip" at bounding box center [430, 192] width 51 height 13
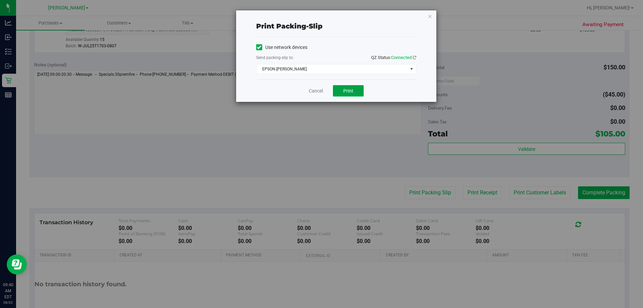
click at [349, 89] on span "Print" at bounding box center [348, 90] width 10 height 5
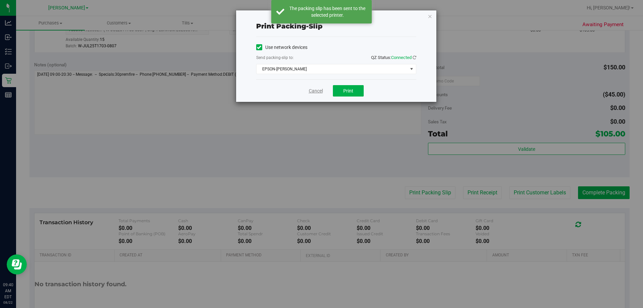
click at [317, 92] on link "Cancel" at bounding box center [316, 90] width 14 height 7
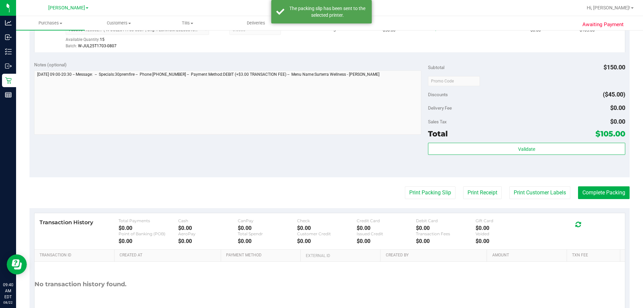
click at [590, 185] on purchase-details "Back Edit Purchase Cancel Purchase View Profile # 11827006 BioTrack ID: - Submi…" at bounding box center [329, 84] width 600 height 498
click at [605, 192] on button "Complete Packing" at bounding box center [604, 192] width 52 height 13
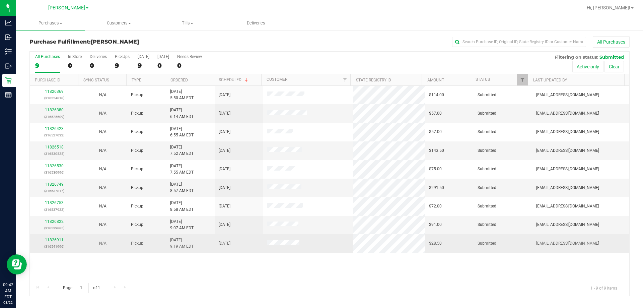
click at [175, 239] on span "[DATE] 9:19 AM EDT" at bounding box center [181, 243] width 23 height 13
click at [56, 241] on link "11826911" at bounding box center [54, 239] width 19 height 5
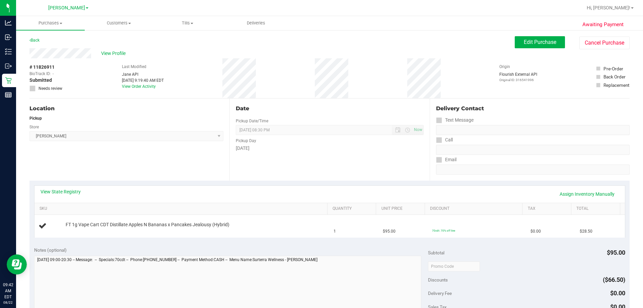
click at [150, 165] on div "Location Pickup Store [PERSON_NAME] Select Store [PERSON_NAME][GEOGRAPHIC_DATA]…" at bounding box center [129, 139] width 200 height 82
click at [149, 165] on div "Location Pickup Store [PERSON_NAME] Select Store [PERSON_NAME][GEOGRAPHIC_DATA]…" at bounding box center [129, 139] width 200 height 82
click at [110, 145] on div "Location Pickup Store [PERSON_NAME] Select Store [PERSON_NAME][GEOGRAPHIC_DATA]…" at bounding box center [129, 139] width 200 height 82
click at [115, 153] on div "Location Pickup Store [PERSON_NAME] Select Store [PERSON_NAME][GEOGRAPHIC_DATA]…" at bounding box center [129, 139] width 200 height 82
click at [139, 166] on div "Location Pickup Store [PERSON_NAME] Select Store [PERSON_NAME][GEOGRAPHIC_DATA]…" at bounding box center [129, 139] width 200 height 82
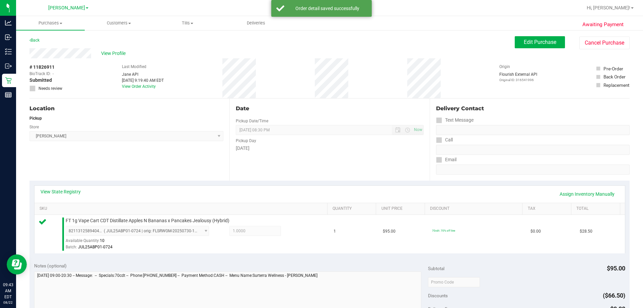
click at [197, 159] on div "Location Pickup Store [PERSON_NAME] Select Store [PERSON_NAME][GEOGRAPHIC_DATA]…" at bounding box center [129, 139] width 200 height 82
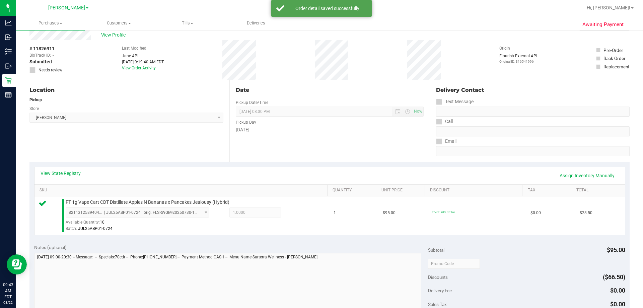
scroll to position [100, 0]
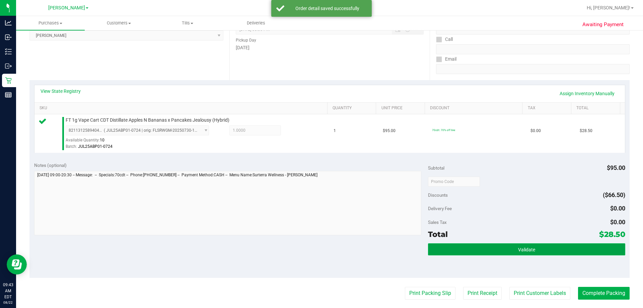
click at [468, 255] on button "Validate" at bounding box center [526, 249] width 197 height 12
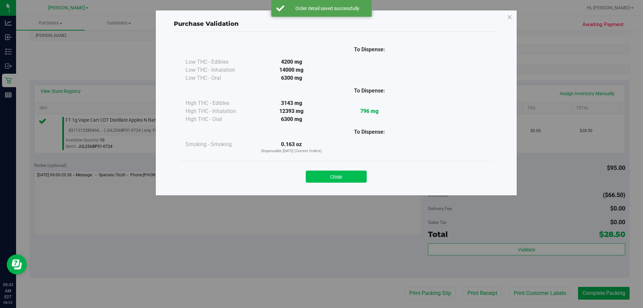
click at [351, 175] on button "Close" at bounding box center [336, 176] width 61 height 12
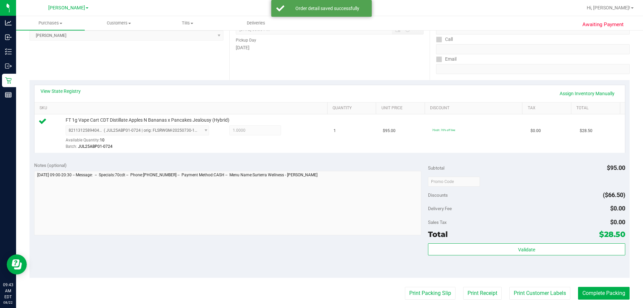
click at [298, 240] on div "Notes (optional) Subtotal $95.00 Discounts ($66.50) Delivery Fee $0.00 Sales Ta…" at bounding box center [329, 217] width 600 height 121
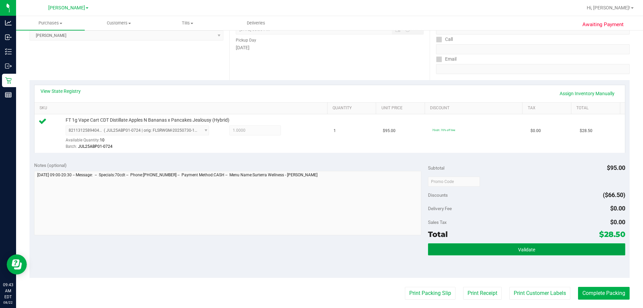
click at [450, 246] on button "Validate" at bounding box center [526, 249] width 197 height 12
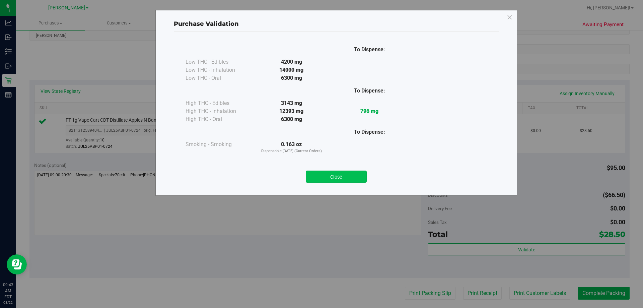
click at [345, 174] on button "Close" at bounding box center [336, 176] width 61 height 12
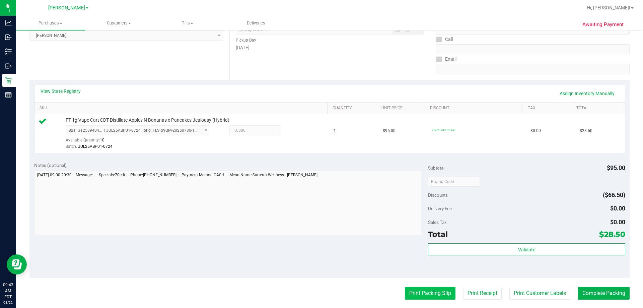
click at [414, 291] on button "Print Packing Slip" at bounding box center [430, 293] width 51 height 13
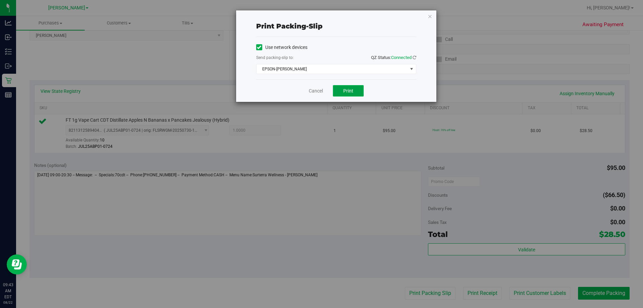
click at [350, 90] on span "Print" at bounding box center [348, 90] width 10 height 5
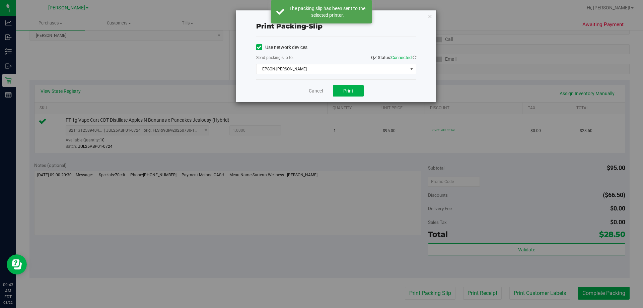
click at [315, 89] on link "Cancel" at bounding box center [316, 90] width 14 height 7
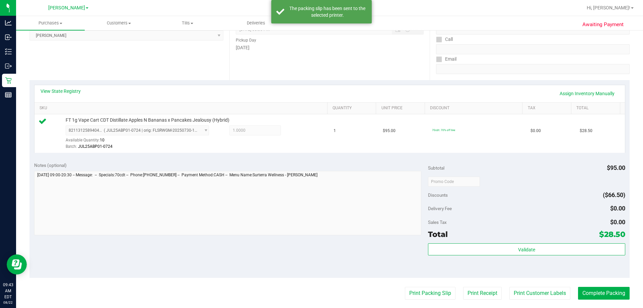
click at [585, 286] on purchase-details "Back Edit Purchase Cancel Purchase View Profile # 11826911 BioTrack ID: - Submi…" at bounding box center [329, 185] width 600 height 498
click at [520, 196] on div "Discounts ($66.50)" at bounding box center [526, 195] width 197 height 12
click at [503, 193] on div "Discounts ($66.50)" at bounding box center [526, 195] width 197 height 12
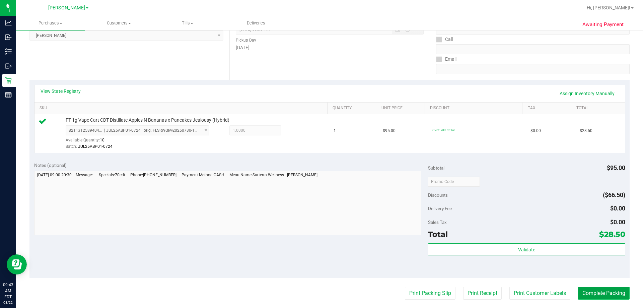
click at [593, 291] on button "Complete Packing" at bounding box center [604, 293] width 52 height 13
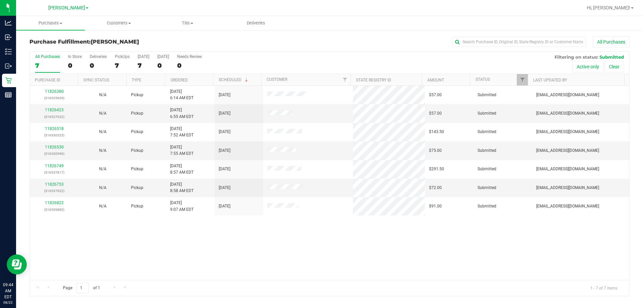
drag, startPoint x: 256, startPoint y: 258, endPoint x: 248, endPoint y: 253, distance: 10.0
click at [254, 256] on div "11826380 (316525609) N/A Pickup [DATE] 6:14 AM EDT 8/22/2025 $57.00 Submitted […" at bounding box center [329, 183] width 599 height 194
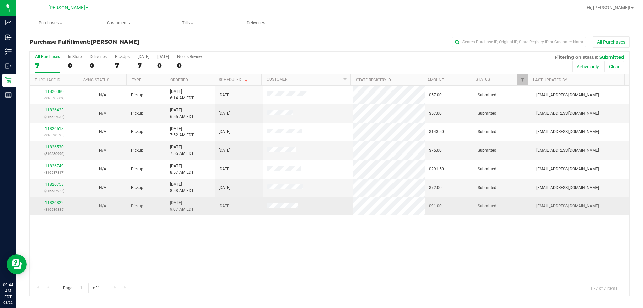
click at [56, 202] on link "11826822" at bounding box center [54, 202] width 19 height 5
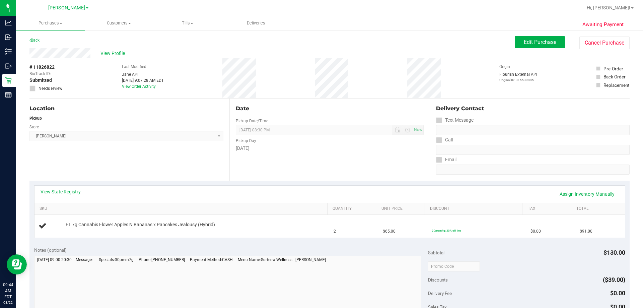
click at [101, 144] on div "Location Pickup Store [PERSON_NAME] Select Store [PERSON_NAME][GEOGRAPHIC_DATA]…" at bounding box center [129, 139] width 200 height 82
click at [57, 191] on link "View State Registry" at bounding box center [61, 191] width 40 height 7
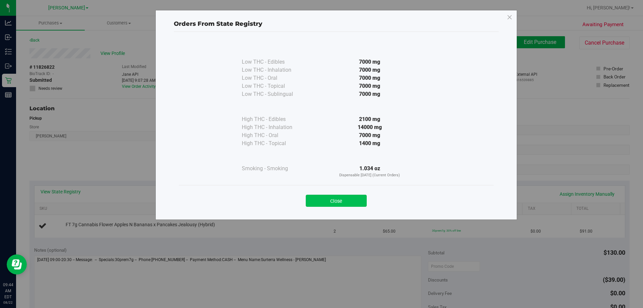
drag, startPoint x: 324, startPoint y: 196, endPoint x: 256, endPoint y: 198, distance: 67.3
click at [323, 197] on button "Close" at bounding box center [336, 201] width 61 height 12
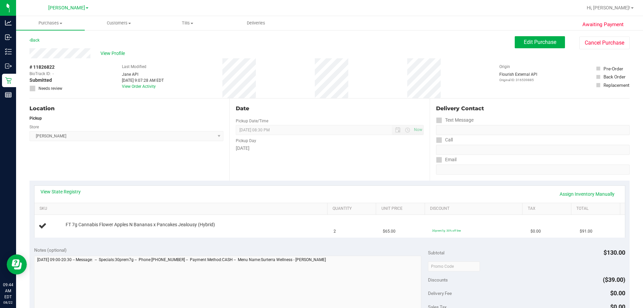
click at [136, 157] on div "Location Pickup Store [PERSON_NAME] Select Store [PERSON_NAME][GEOGRAPHIC_DATA]…" at bounding box center [129, 139] width 200 height 82
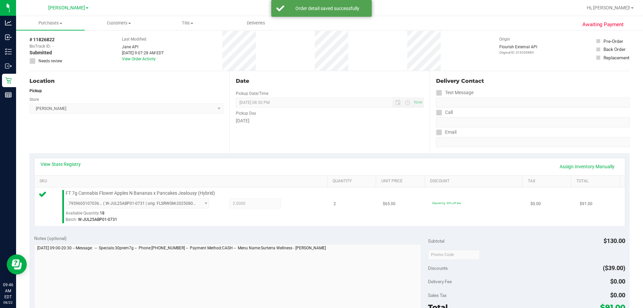
scroll to position [67, 0]
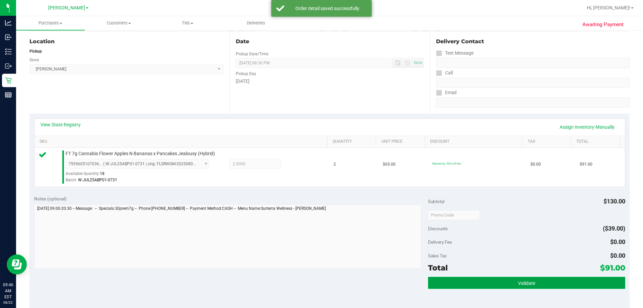
click at [494, 283] on button "Validate" at bounding box center [526, 283] width 197 height 12
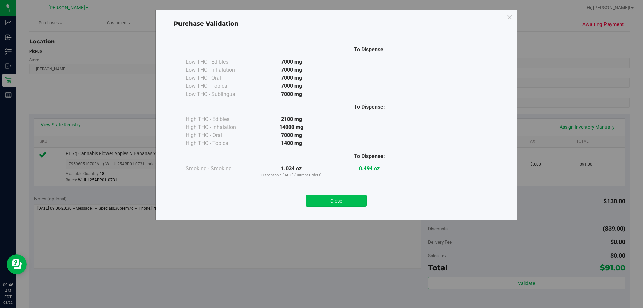
click at [345, 204] on button "Close" at bounding box center [336, 201] width 61 height 12
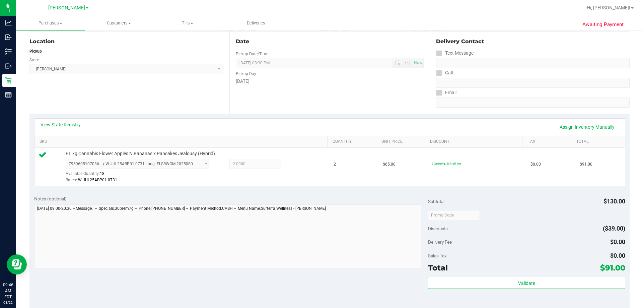
click at [345, 204] on div "Notes (optional)" at bounding box center [231, 232] width 394 height 75
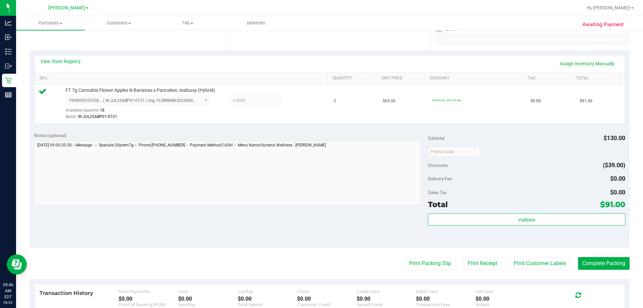
scroll to position [134, 0]
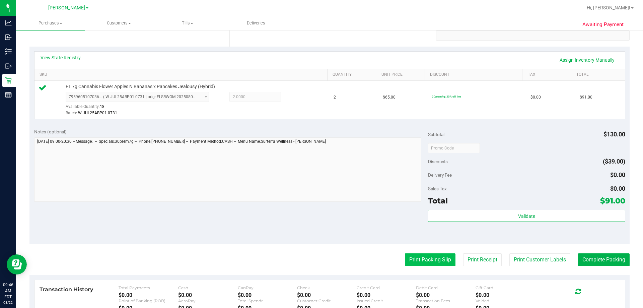
click at [440, 262] on button "Print Packing Slip" at bounding box center [430, 259] width 51 height 13
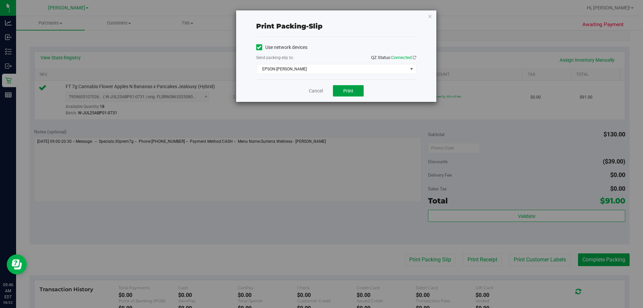
click at [342, 88] on button "Print" at bounding box center [348, 90] width 31 height 11
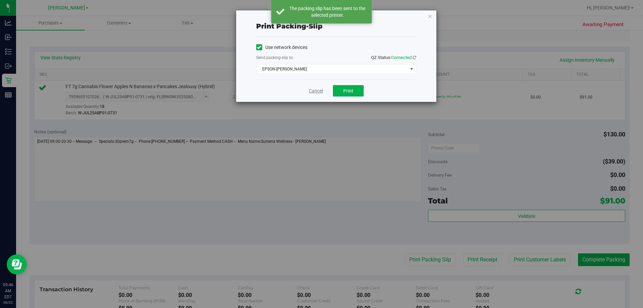
click at [315, 92] on link "Cancel" at bounding box center [316, 90] width 14 height 7
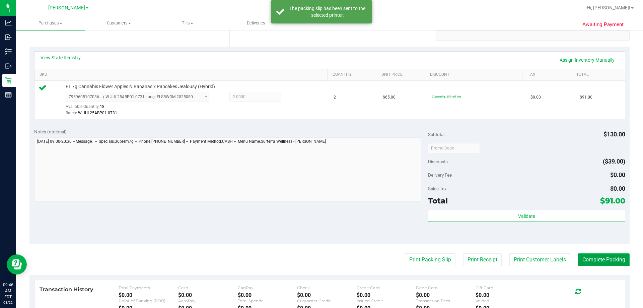
click at [585, 257] on button "Complete Packing" at bounding box center [604, 259] width 52 height 13
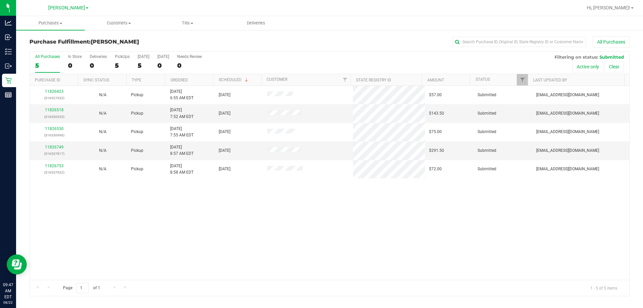
drag, startPoint x: 216, startPoint y: 213, endPoint x: 211, endPoint y: 209, distance: 5.8
click at [211, 209] on div "11826423 (316527032) N/A Pickup [DATE] 6:55 AM EDT 8/22/2025 $57.00 Submitted […" at bounding box center [329, 183] width 599 height 194
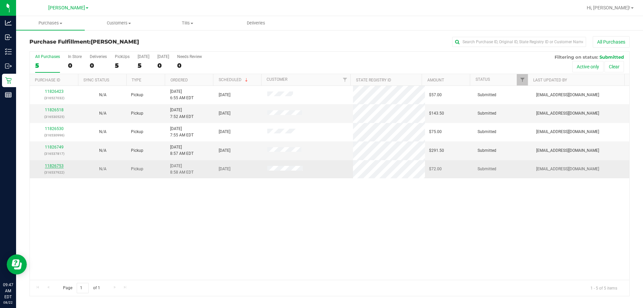
click at [54, 167] on link "11826753" at bounding box center [54, 165] width 19 height 5
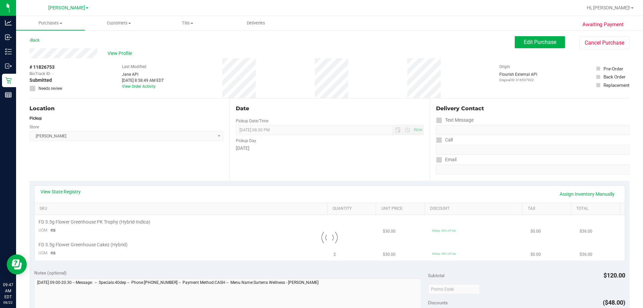
click at [74, 144] on div "Location Pickup Store [PERSON_NAME] Select Store [PERSON_NAME][GEOGRAPHIC_DATA]…" at bounding box center [129, 139] width 200 height 82
click at [61, 190] on link "View State Registry" at bounding box center [61, 191] width 40 height 7
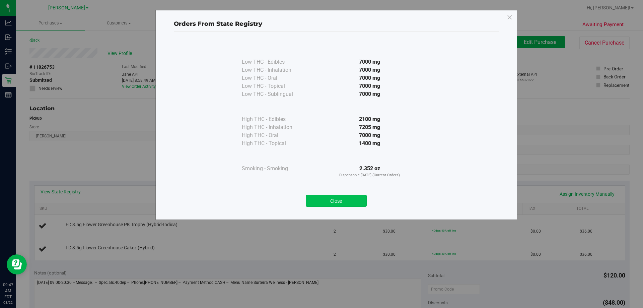
click at [328, 198] on button "Close" at bounding box center [336, 201] width 61 height 12
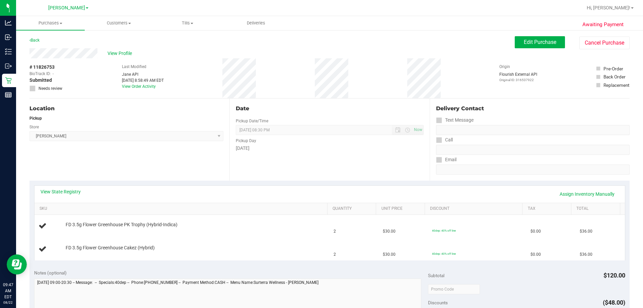
click at [139, 152] on div "Location Pickup Store [PERSON_NAME] Select Store [PERSON_NAME][GEOGRAPHIC_DATA]…" at bounding box center [129, 139] width 200 height 82
click at [86, 153] on div "Location Pickup Store [PERSON_NAME] Select Store [PERSON_NAME][GEOGRAPHIC_DATA]…" at bounding box center [129, 139] width 200 height 82
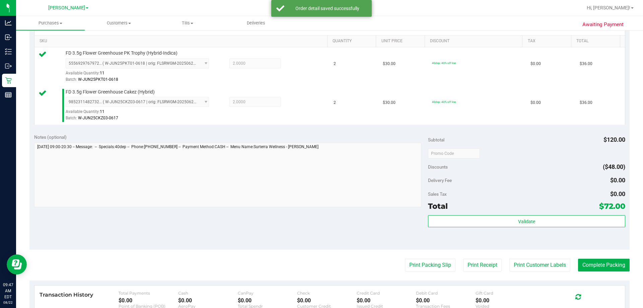
scroll to position [167, 0]
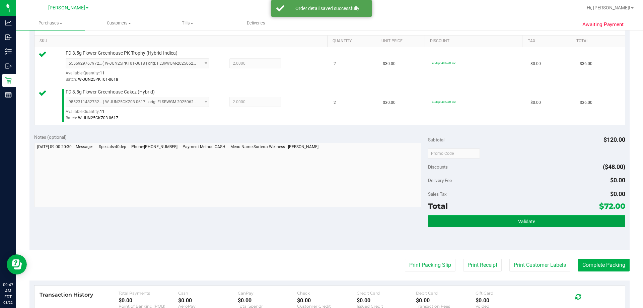
click at [495, 222] on button "Validate" at bounding box center [526, 221] width 197 height 12
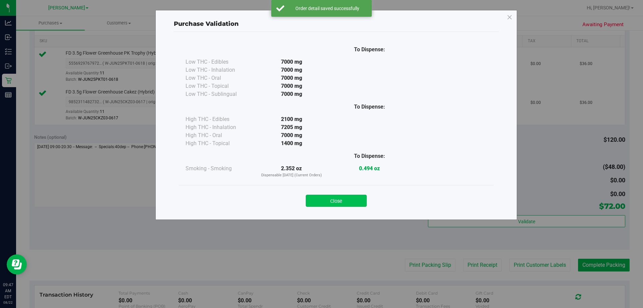
click at [348, 195] on button "Close" at bounding box center [336, 201] width 61 height 12
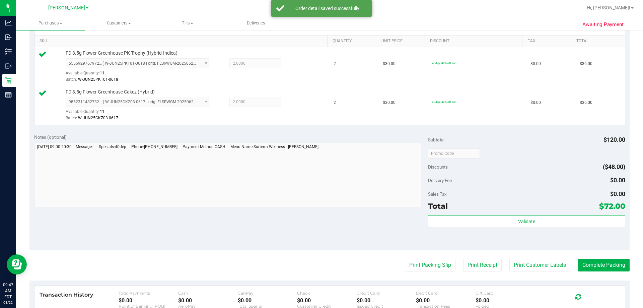
click at [308, 228] on div "Notes (optional) Subtotal $120.00 Discounts ($48.00) Delivery Fee $0.00 Sales T…" at bounding box center [329, 189] width 600 height 121
click at [427, 266] on button "Print Packing Slip" at bounding box center [430, 264] width 51 height 13
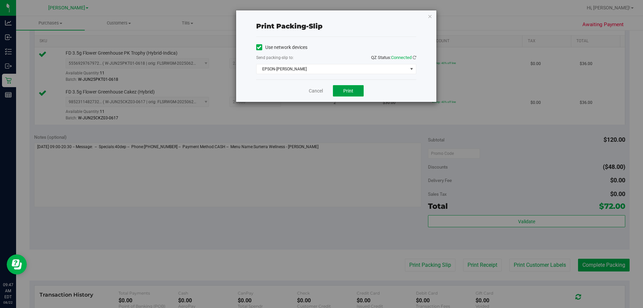
click at [337, 88] on button "Print" at bounding box center [348, 90] width 31 height 11
click at [346, 92] on span "Print" at bounding box center [348, 90] width 10 height 5
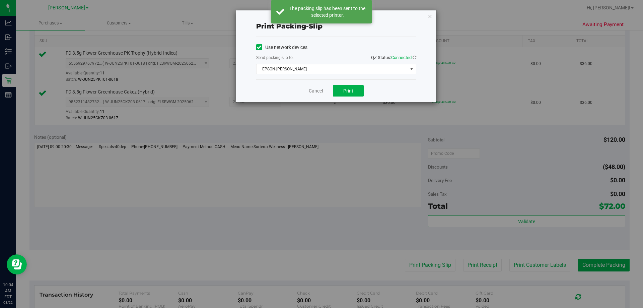
click at [313, 92] on link "Cancel" at bounding box center [316, 90] width 14 height 7
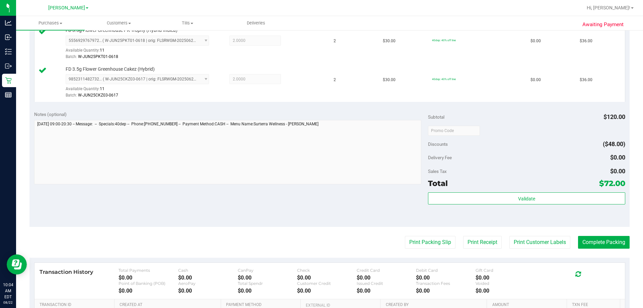
scroll to position [201, 0]
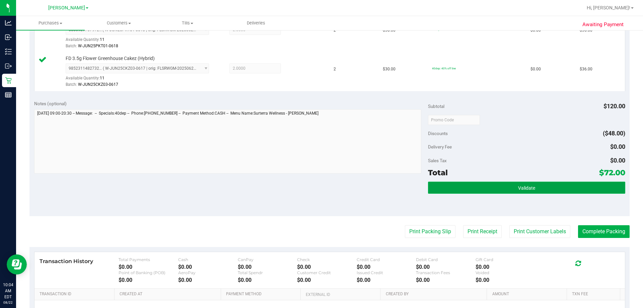
click at [475, 186] on button "Validate" at bounding box center [526, 187] width 197 height 12
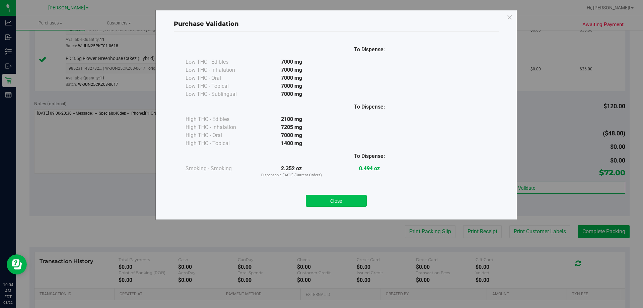
click at [346, 202] on button "Close" at bounding box center [336, 201] width 61 height 12
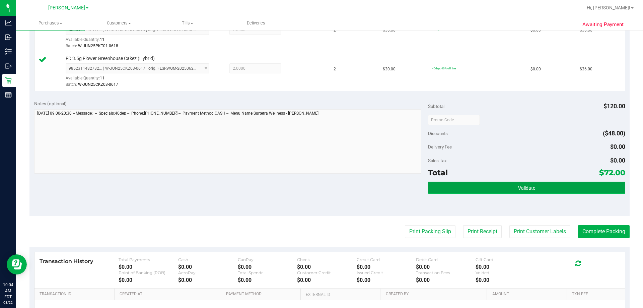
click at [568, 186] on button "Validate" at bounding box center [526, 187] width 197 height 12
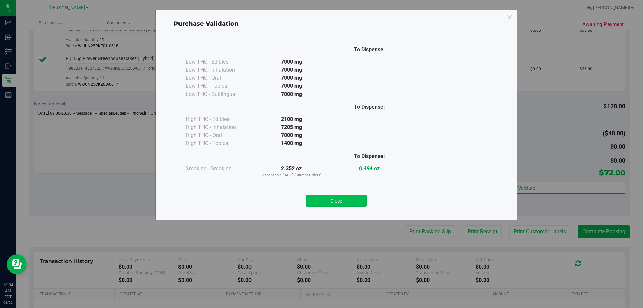
click at [362, 198] on button "Close" at bounding box center [336, 201] width 61 height 12
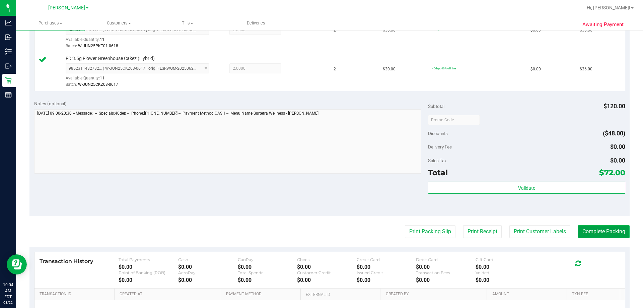
click at [612, 228] on button "Complete Packing" at bounding box center [604, 231] width 52 height 13
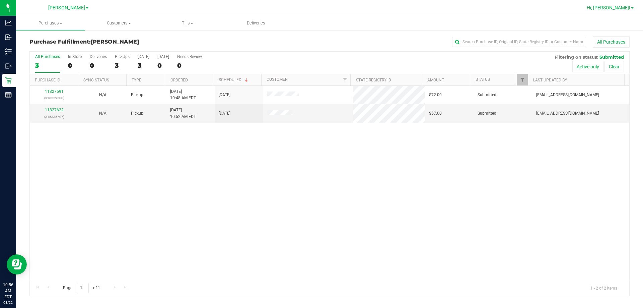
click at [620, 6] on span "Hi, [PERSON_NAME]!" at bounding box center [609, 7] width 44 height 5
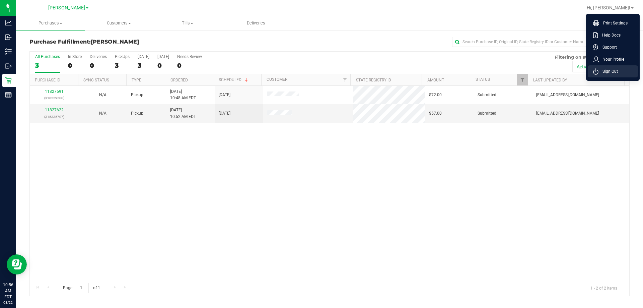
click at [607, 71] on span "Sign Out" at bounding box center [607, 71] width 19 height 7
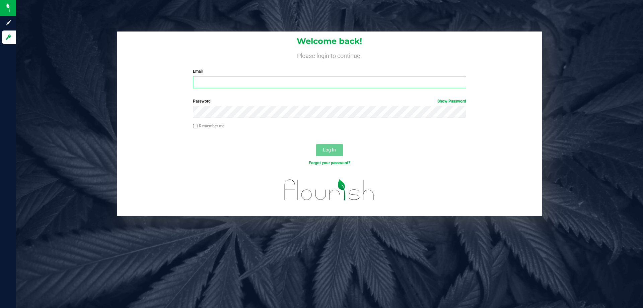
click at [204, 83] on input "Email" at bounding box center [329, 82] width 273 height 12
type input "[EMAIL_ADDRESS][DOMAIN_NAME]"
click at [316, 144] on button "Log In" at bounding box center [329, 150] width 27 height 12
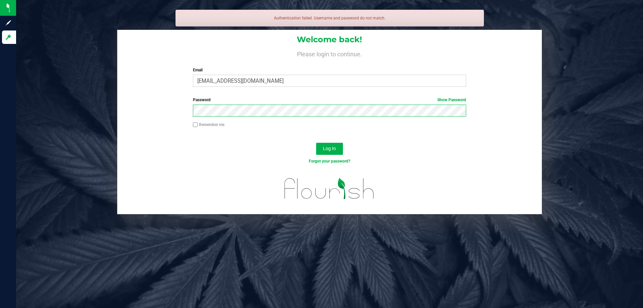
click at [316, 143] on button "Log In" at bounding box center [329, 149] width 27 height 12
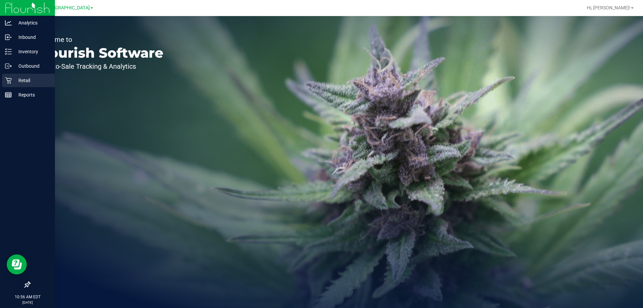
click at [14, 77] on p "Retail" at bounding box center [32, 80] width 40 height 8
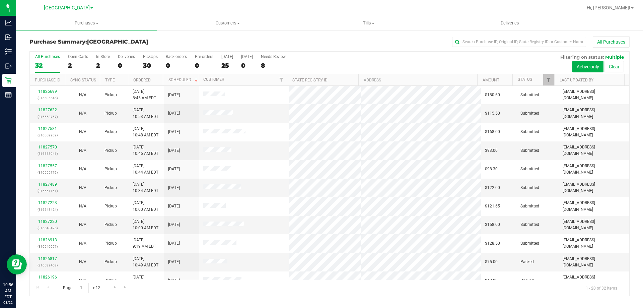
click at [69, 5] on span "[GEOGRAPHIC_DATA]" at bounding box center [67, 8] width 46 height 6
click at [44, 24] on link "[PERSON_NAME]" at bounding box center [68, 23] width 98 height 9
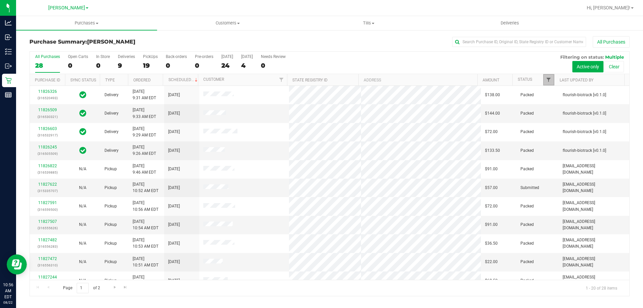
click at [548, 78] on span "Filter" at bounding box center [548, 79] width 5 height 5
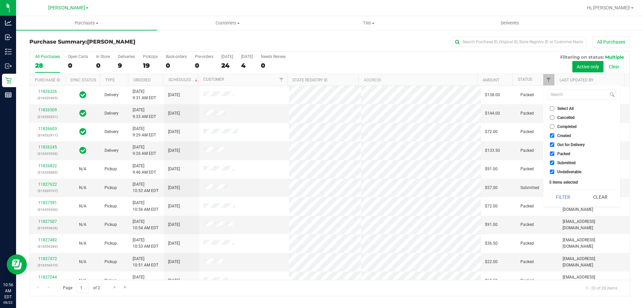
click at [563, 106] on span "Select All" at bounding box center [565, 108] width 16 height 4
click at [554, 106] on input "Select All" at bounding box center [552, 108] width 4 height 4
checkbox input "true"
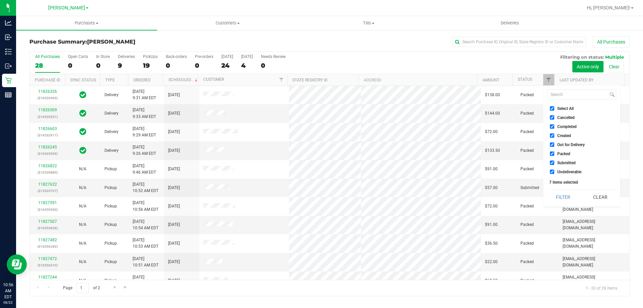
click at [563, 107] on span "Select All" at bounding box center [565, 108] width 16 height 4
click at [554, 107] on input "Select All" at bounding box center [552, 108] width 4 height 4
checkbox input "false"
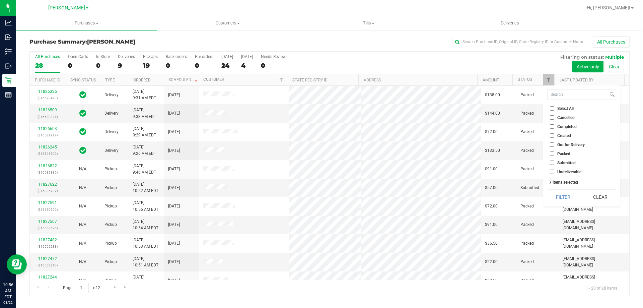
checkbox input "false"
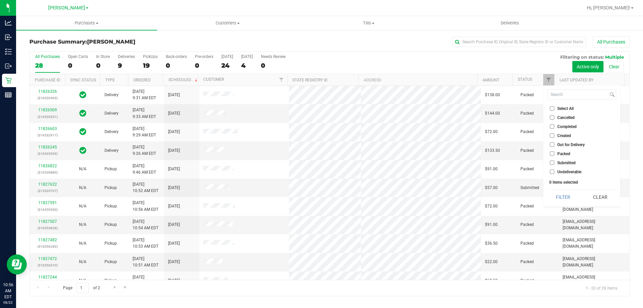
click at [557, 164] on span "Submitted" at bounding box center [566, 163] width 18 height 4
click at [554, 164] on input "Submitted" at bounding box center [552, 162] width 4 height 4
checkbox input "true"
drag, startPoint x: 572, startPoint y: 199, endPoint x: 568, endPoint y: 198, distance: 4.4
click at [571, 200] on button "Filter" at bounding box center [563, 196] width 32 height 15
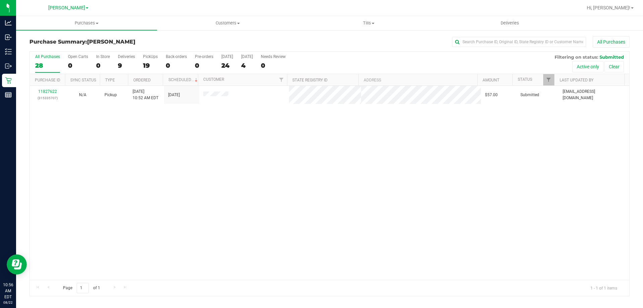
click at [331, 178] on div "11827622 (315335707) N/A Pickup [DATE] 10:52 AM EDT 8/22/2025 $57.00 Submitted …" at bounding box center [329, 183] width 599 height 194
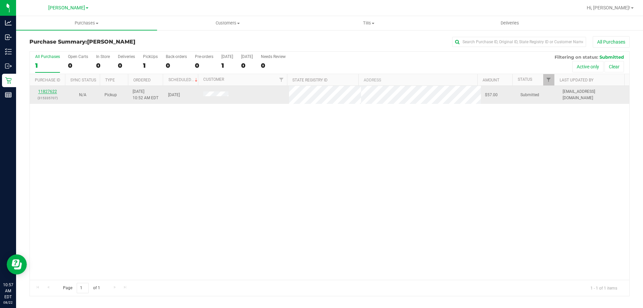
click at [49, 91] on link "11827622" at bounding box center [47, 91] width 19 height 5
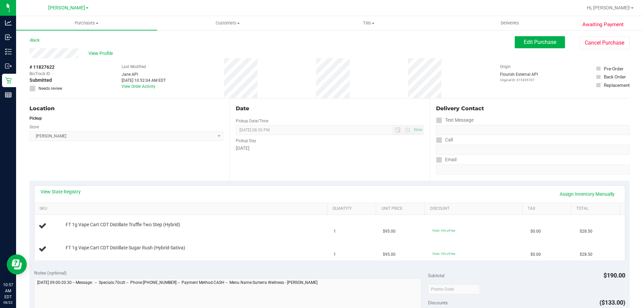
click at [96, 149] on div "Location Pickup Store [PERSON_NAME] Select Store [PERSON_NAME][GEOGRAPHIC_DATA]…" at bounding box center [129, 139] width 200 height 82
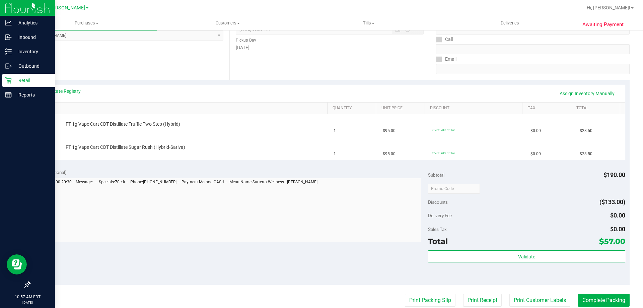
click at [10, 78] on icon at bounding box center [8, 80] width 6 height 6
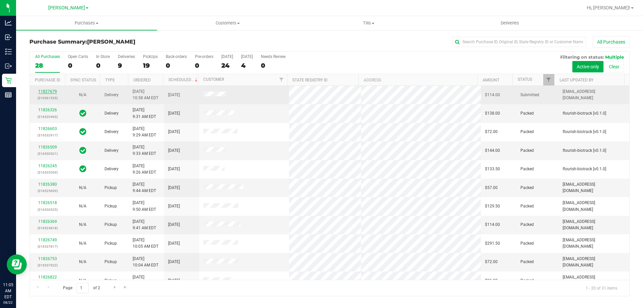
click at [48, 91] on link "11827679" at bounding box center [47, 91] width 19 height 5
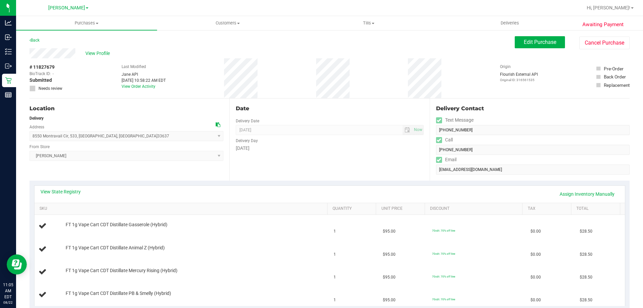
click at [155, 163] on div "Location Delivery Address [STREET_ADDRESS] , 533 , [GEOGRAPHIC_DATA] , [GEOGRAP…" at bounding box center [129, 139] width 200 height 82
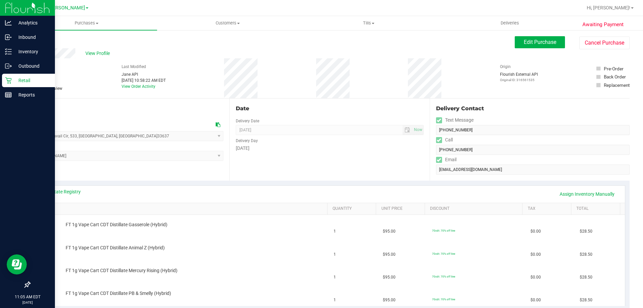
click at [13, 82] on p "Retail" at bounding box center [32, 80] width 40 height 8
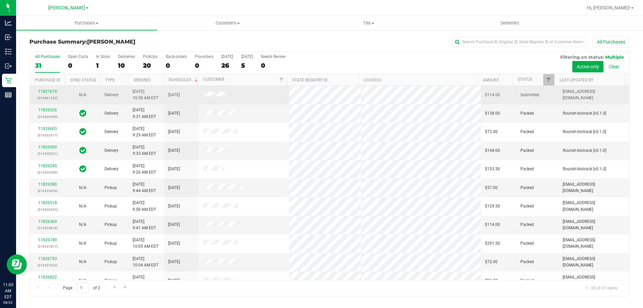
click at [45, 94] on div "11827679 (316561535)" at bounding box center [47, 94] width 27 height 13
click at [45, 90] on link "11827679" at bounding box center [47, 91] width 19 height 5
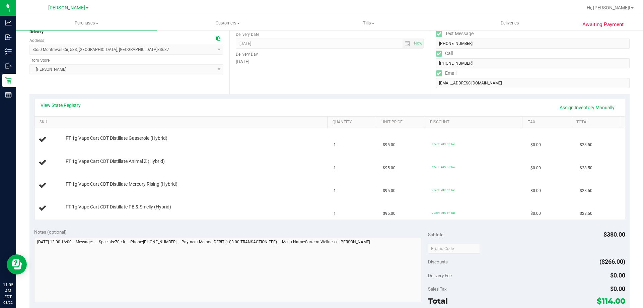
scroll to position [100, 0]
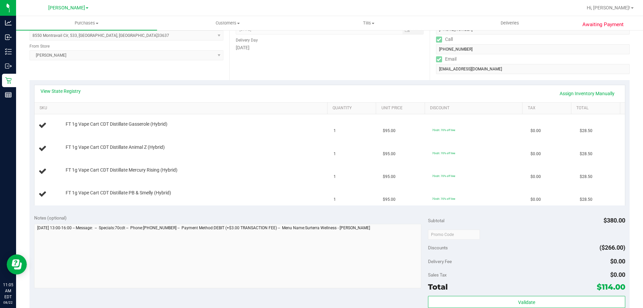
click at [107, 76] on div "Location Delivery Address [STREET_ADDRESS] , 533 , [GEOGRAPHIC_DATA] , [GEOGRAP…" at bounding box center [129, 39] width 200 height 82
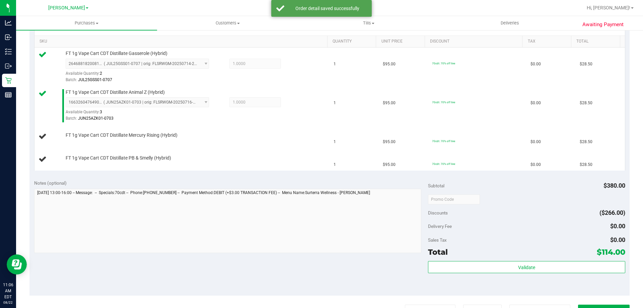
scroll to position [167, 0]
click at [208, 253] on div at bounding box center [227, 221] width 387 height 66
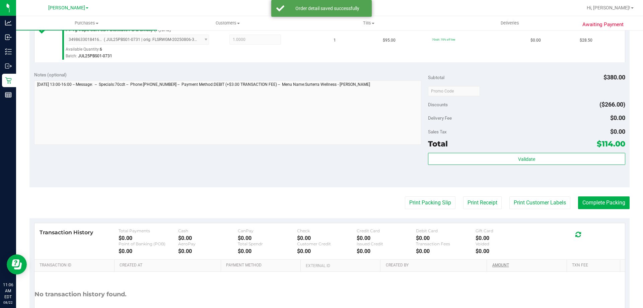
scroll to position [356, 0]
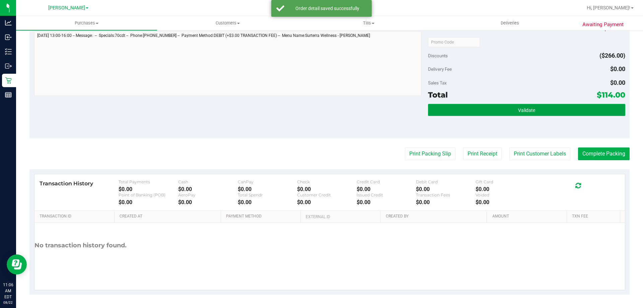
click at [466, 109] on button "Validate" at bounding box center [526, 110] width 197 height 12
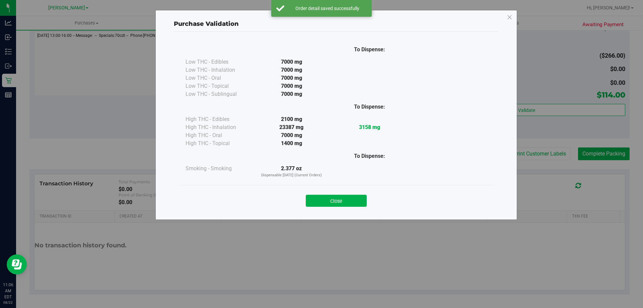
drag, startPoint x: 331, startPoint y: 199, endPoint x: 320, endPoint y: 143, distance: 56.9
click at [331, 198] on button "Close" at bounding box center [336, 201] width 61 height 12
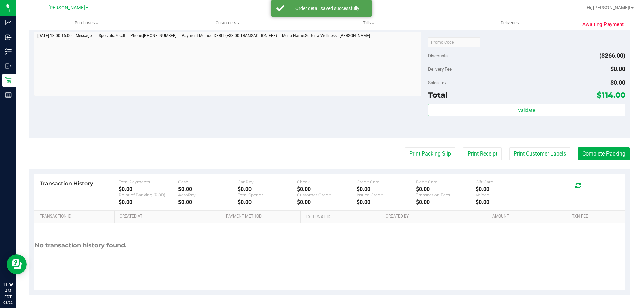
drag, startPoint x: 314, startPoint y: 120, endPoint x: 406, endPoint y: 144, distance: 95.6
click at [314, 116] on div "Notes (optional) Subtotal $380.00 Discounts ($266.00) Delivery Fee $0.00 Sales …" at bounding box center [329, 78] width 600 height 121
click at [413, 157] on button "Print Packing Slip" at bounding box center [430, 153] width 51 height 13
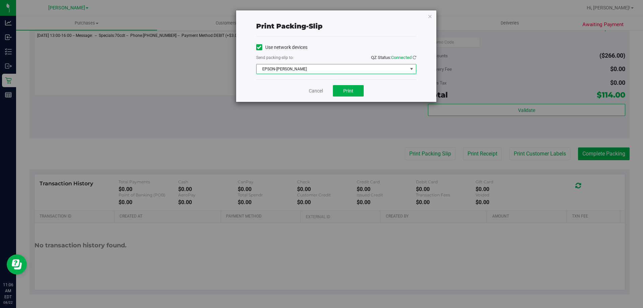
click at [314, 68] on span "EPSON-[PERSON_NAME]" at bounding box center [331, 68] width 151 height 9
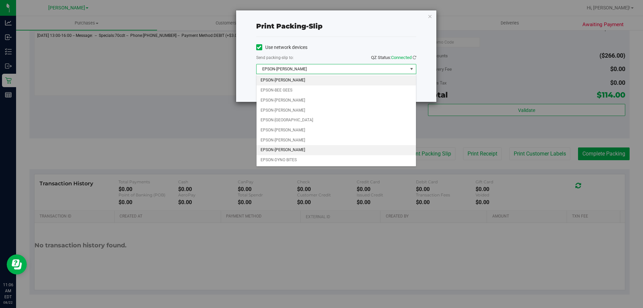
click at [325, 151] on li "EPSON-[PERSON_NAME]" at bounding box center [335, 150] width 159 height 10
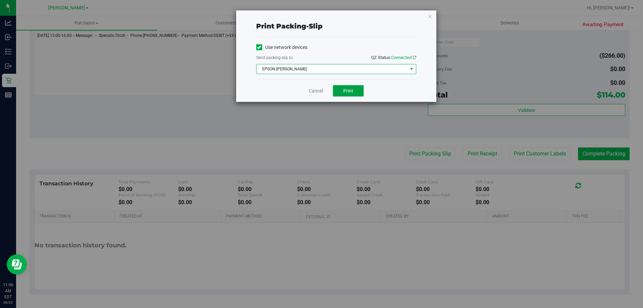
click at [351, 86] on button "Print" at bounding box center [348, 90] width 31 height 11
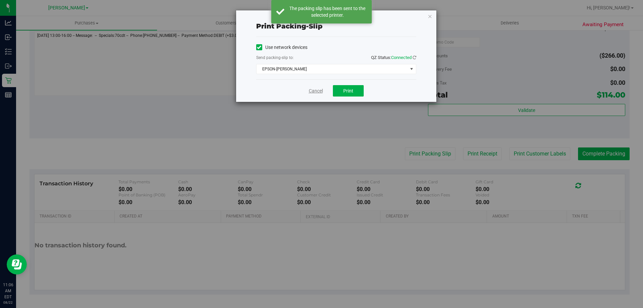
click at [309, 93] on link "Cancel" at bounding box center [316, 90] width 14 height 7
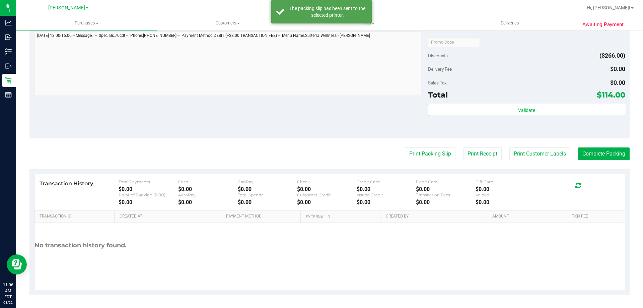
click at [377, 128] on div "Notes (optional) Subtotal $380.00 Discounts ($266.00) Delivery Fee $0.00 Sales …" at bounding box center [329, 78] width 600 height 121
click at [425, 155] on button "Print Packing Slip" at bounding box center [430, 153] width 51 height 13
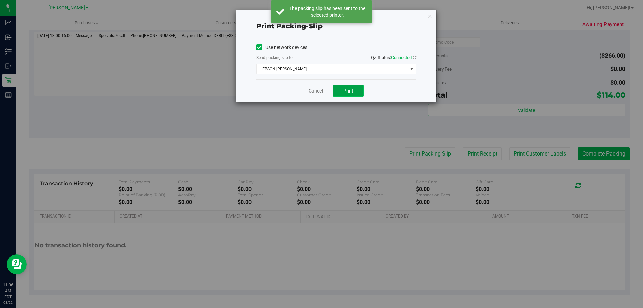
click at [348, 92] on span "Print" at bounding box center [348, 90] width 10 height 5
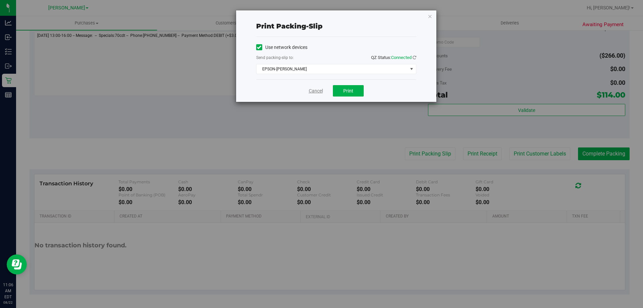
click at [316, 88] on link "Cancel" at bounding box center [316, 90] width 14 height 7
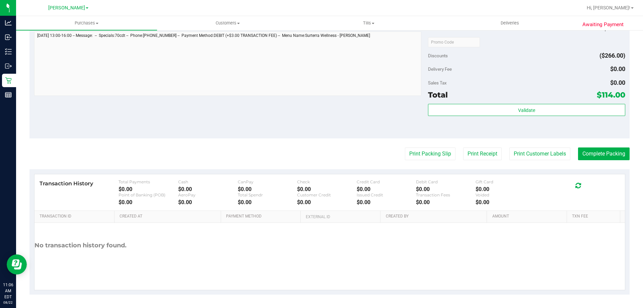
drag, startPoint x: 305, startPoint y: 102, endPoint x: 422, endPoint y: 108, distance: 118.0
click at [308, 102] on div "Notes (optional) Subtotal $380.00 Discounts ($266.00) Delivery Fee $0.00 Sales …" at bounding box center [329, 78] width 600 height 121
click at [484, 159] on button "Print Receipt" at bounding box center [482, 153] width 38 height 13
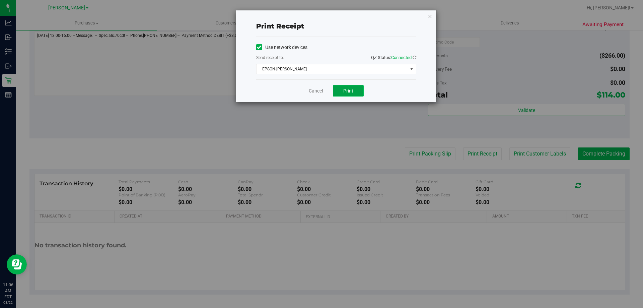
click at [351, 85] on button "Print" at bounding box center [348, 90] width 31 height 11
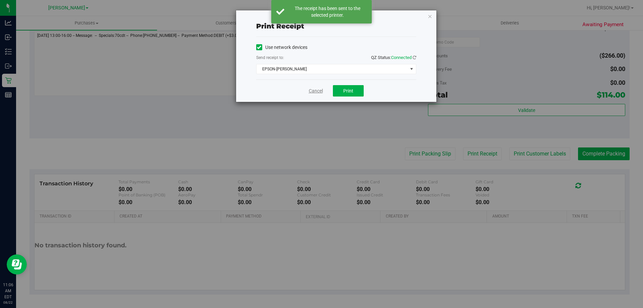
click at [313, 90] on link "Cancel" at bounding box center [316, 90] width 14 height 7
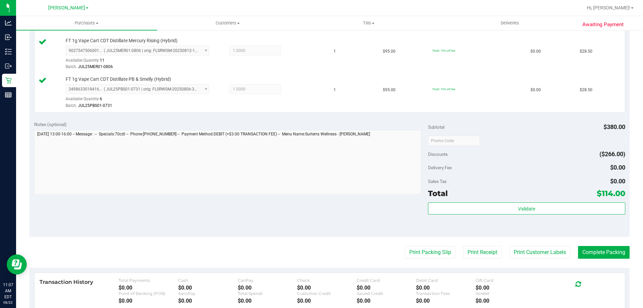
scroll to position [268, 0]
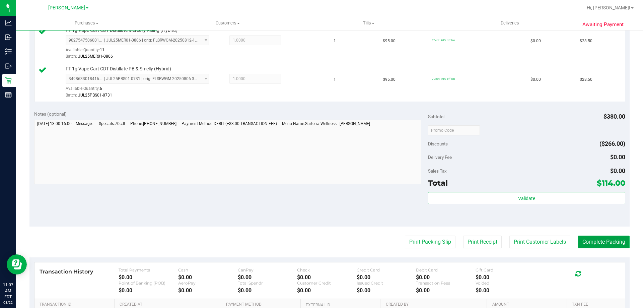
click at [579, 239] on button "Complete Packing" at bounding box center [604, 241] width 52 height 13
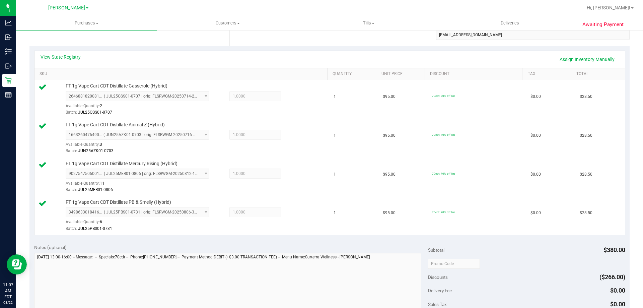
scroll to position [134, 0]
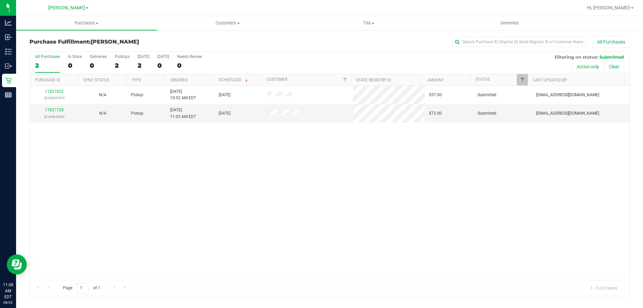
click at [522, 209] on div "11827622 (315335707) N/A Pickup [DATE] 10:52 AM EDT 8/22/2025 $57.00 Submitted …" at bounding box center [329, 183] width 599 height 194
